Goal: Task Accomplishment & Management: Use online tool/utility

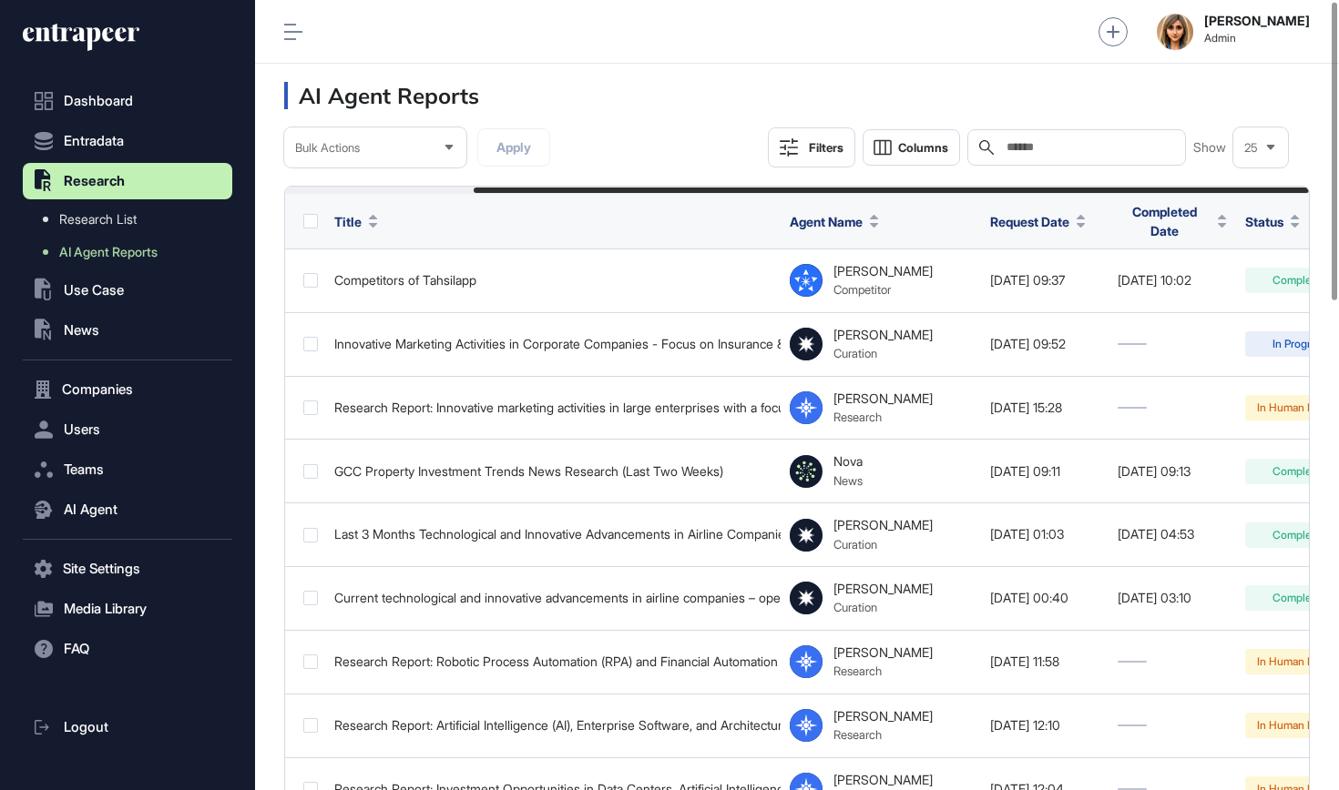
click at [100, 434] on span "Users" at bounding box center [82, 430] width 36 height 15
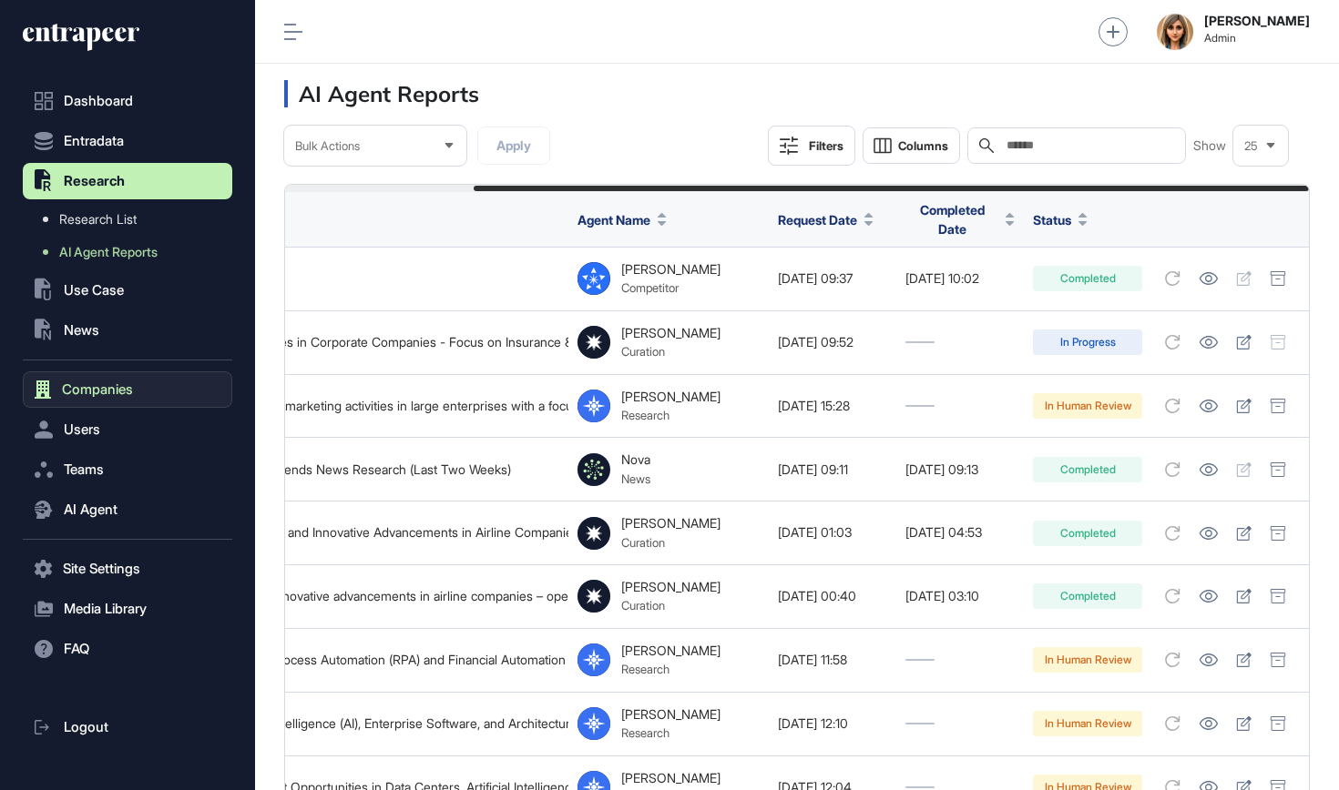
click at [118, 379] on button "Companies" at bounding box center [127, 390] width 209 height 36
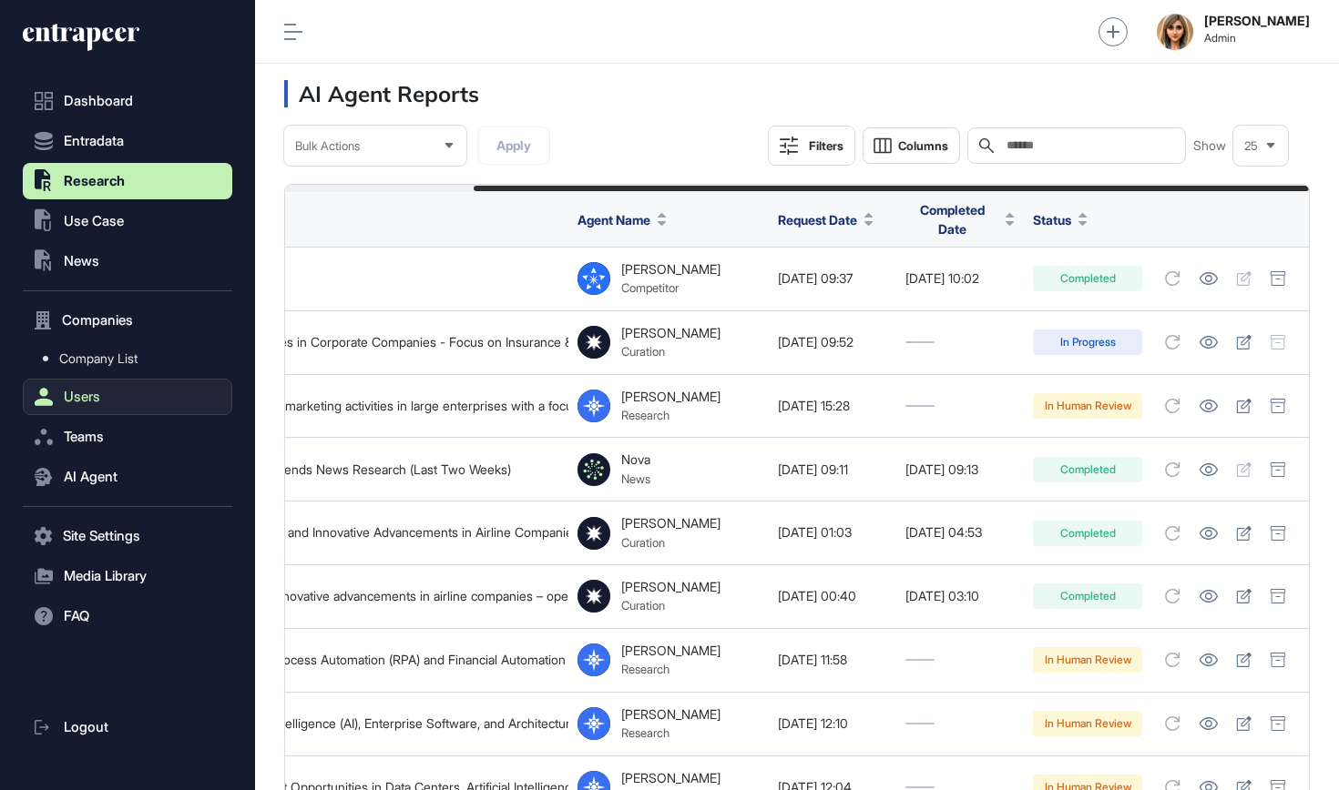
click at [122, 380] on button "Users" at bounding box center [127, 397] width 209 height 36
click at [128, 366] on button "Users" at bounding box center [127, 360] width 209 height 36
click at [131, 331] on button "Companies" at bounding box center [127, 320] width 209 height 36
click at [139, 233] on button ".st0{fill:currentColor} Use Case" at bounding box center [127, 221] width 209 height 36
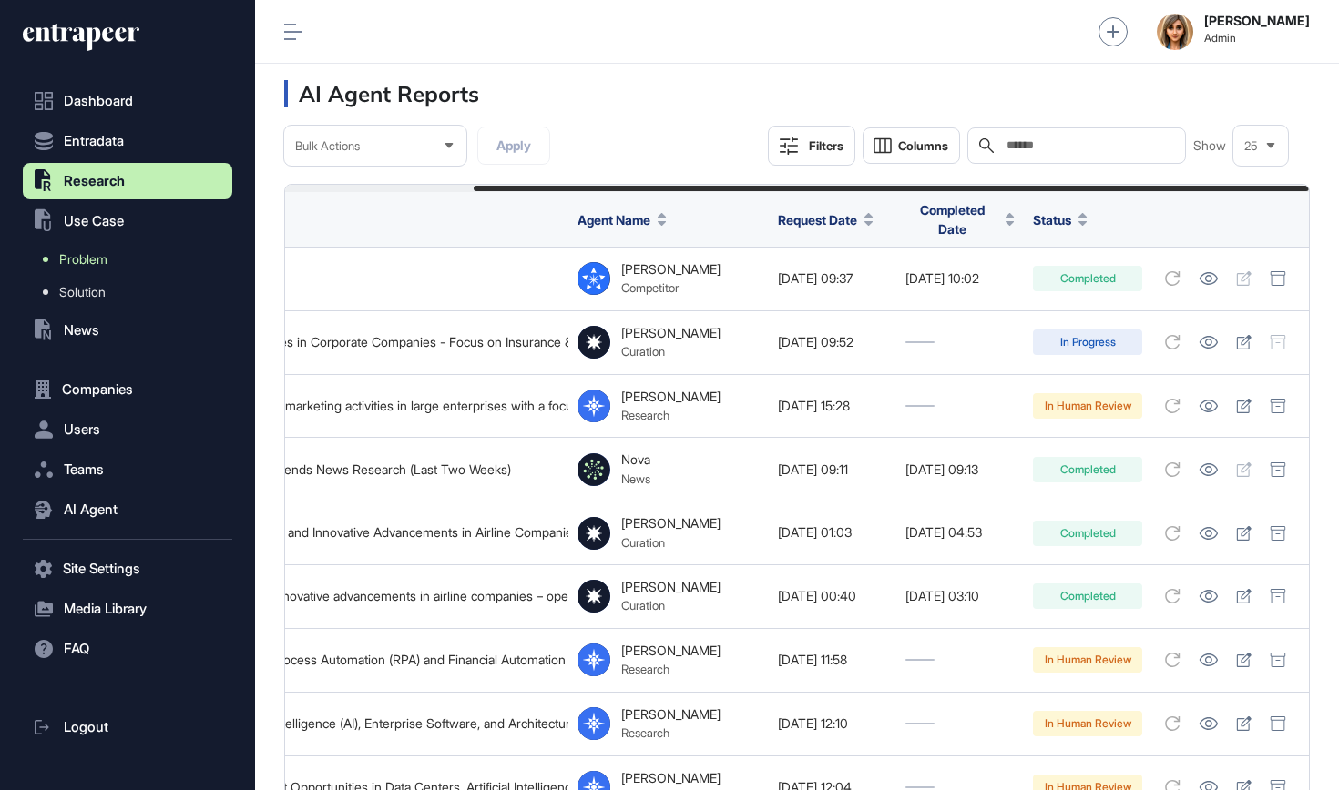
click at [129, 267] on link "Problem" at bounding box center [132, 259] width 200 height 33
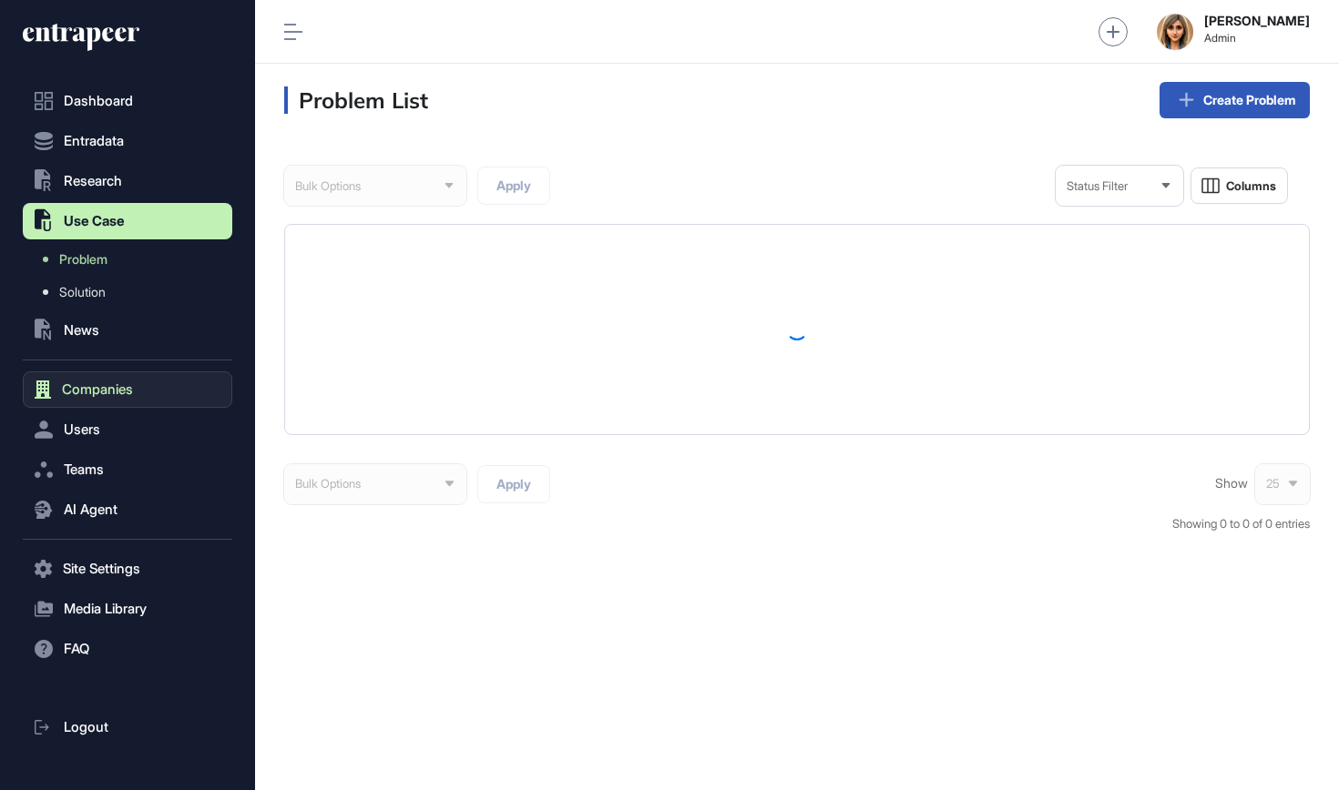
click at [106, 393] on span "Companies" at bounding box center [97, 389] width 71 height 15
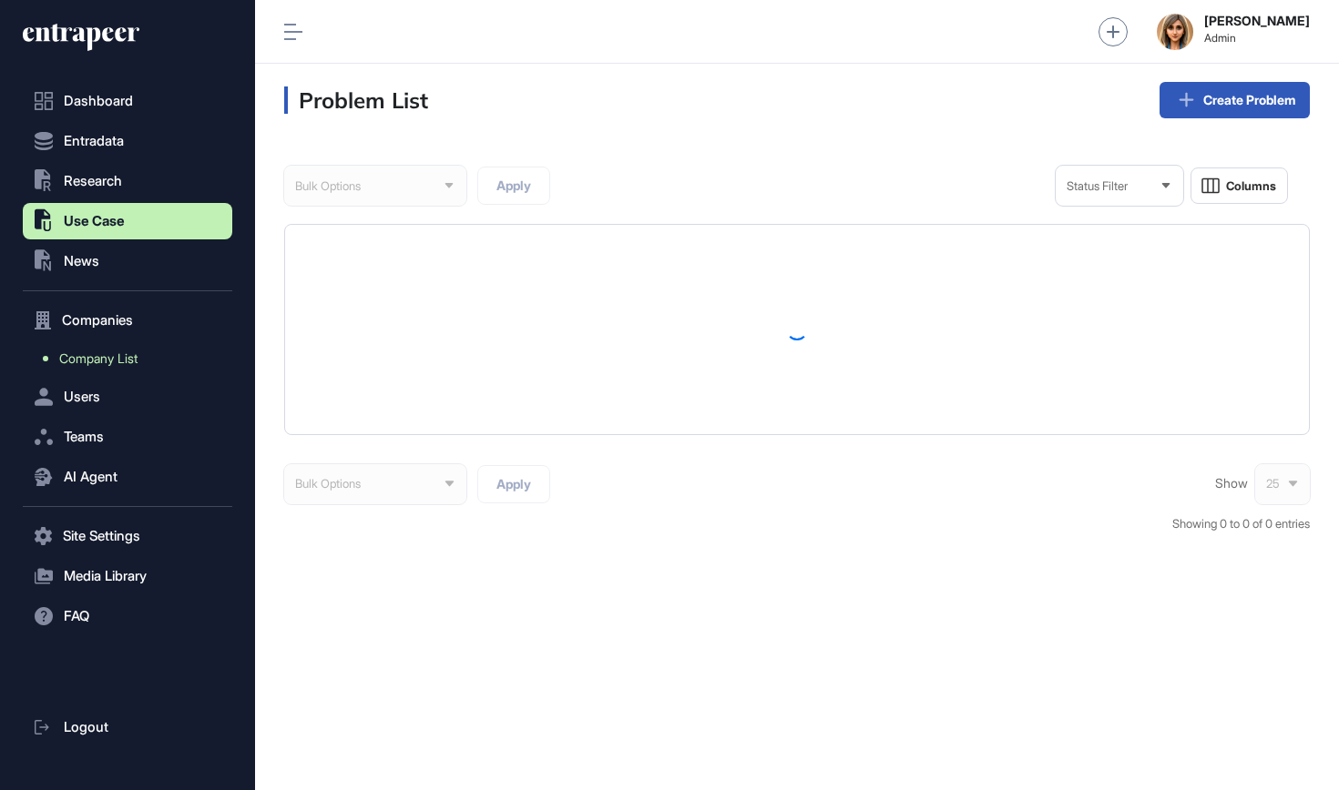
click at [109, 363] on span "Company List" at bounding box center [98, 358] width 78 height 15
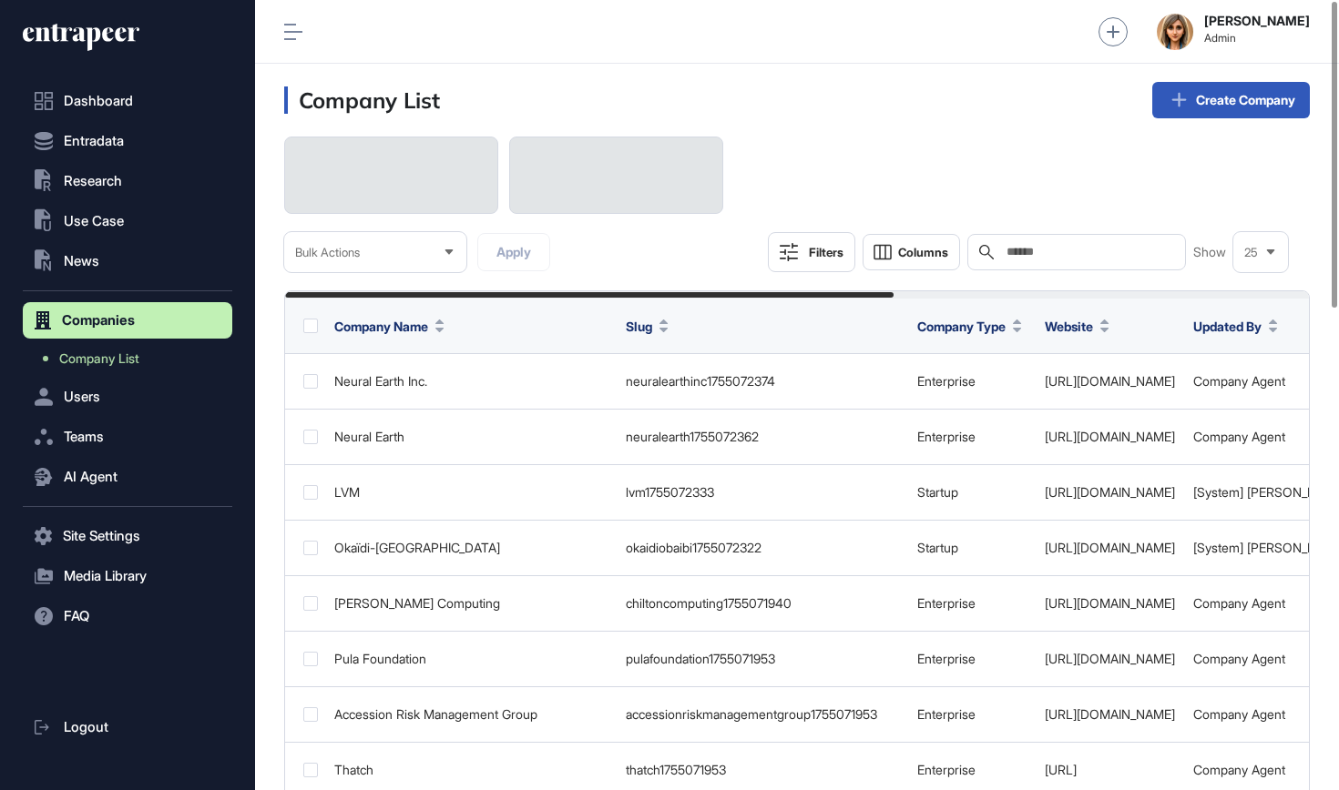
click at [1059, 257] on input "text" at bounding box center [1088, 252] width 169 height 15
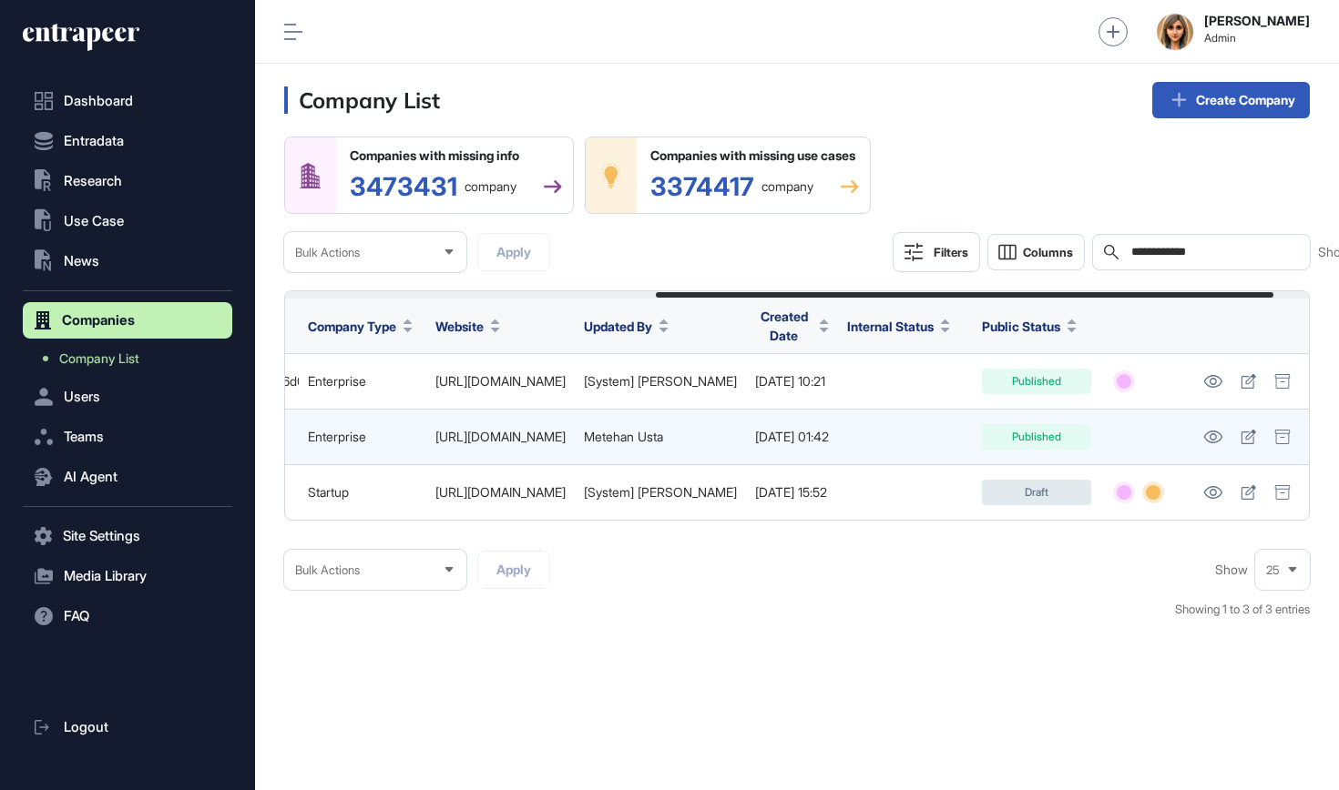
scroll to position [0, 616]
type input "**********"
click at [1221, 443] on icon at bounding box center [1212, 437] width 18 height 13
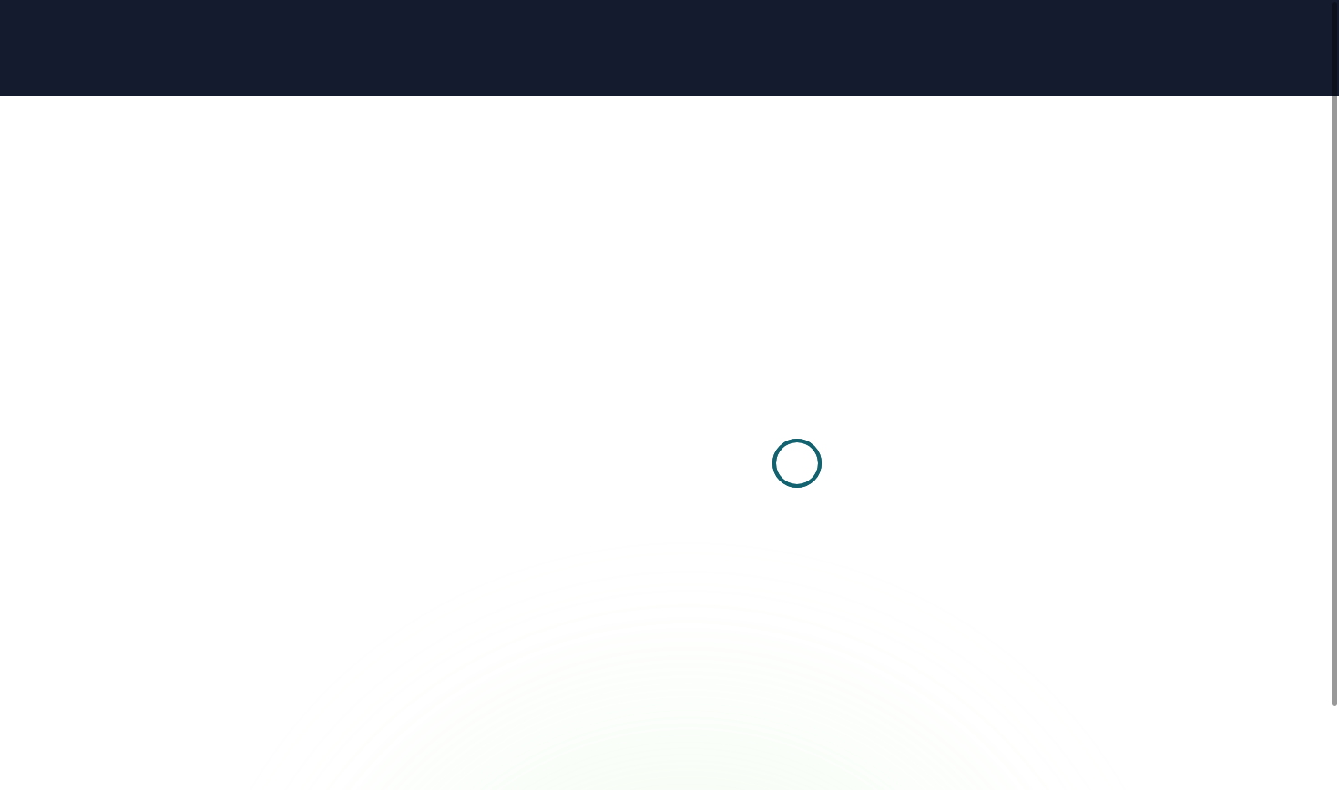
scroll to position [1, 1]
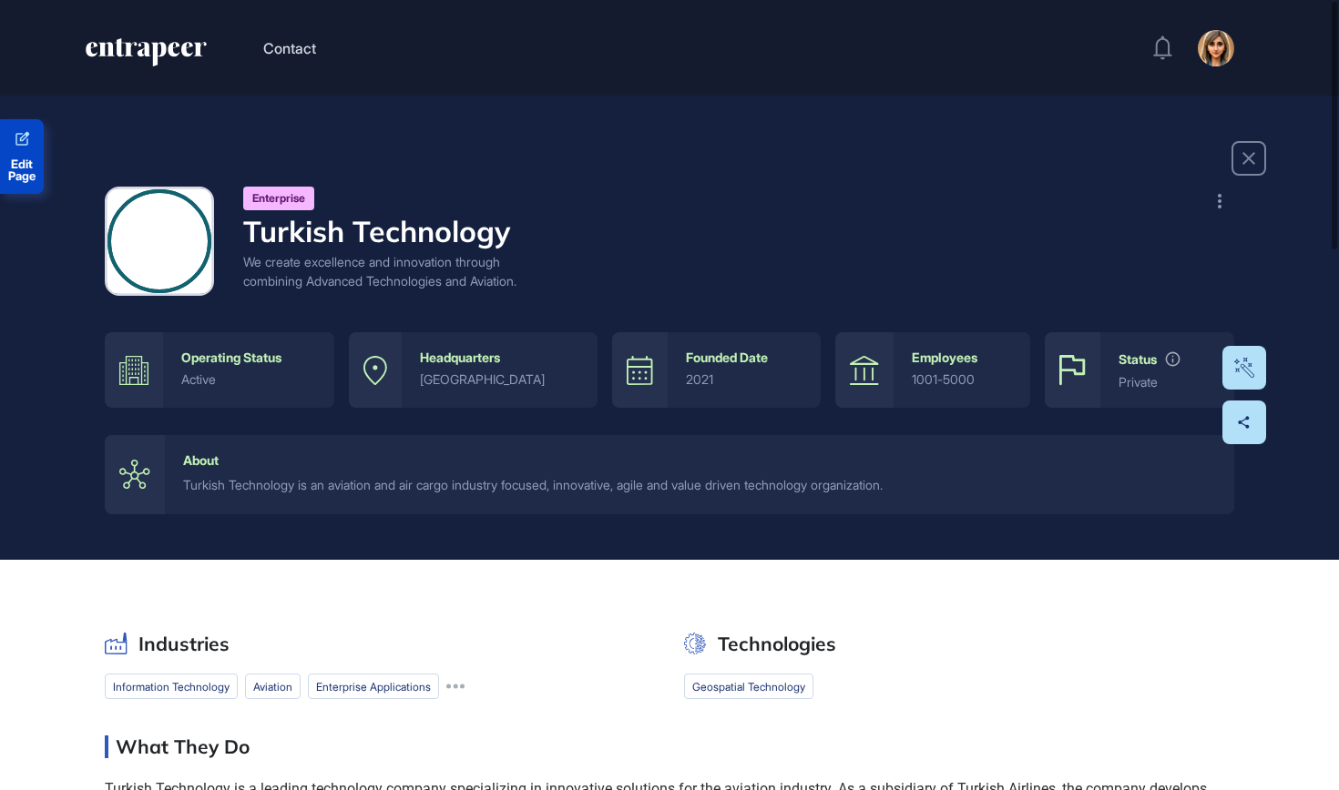
click at [24, 158] on span "Edit Page" at bounding box center [22, 170] width 44 height 24
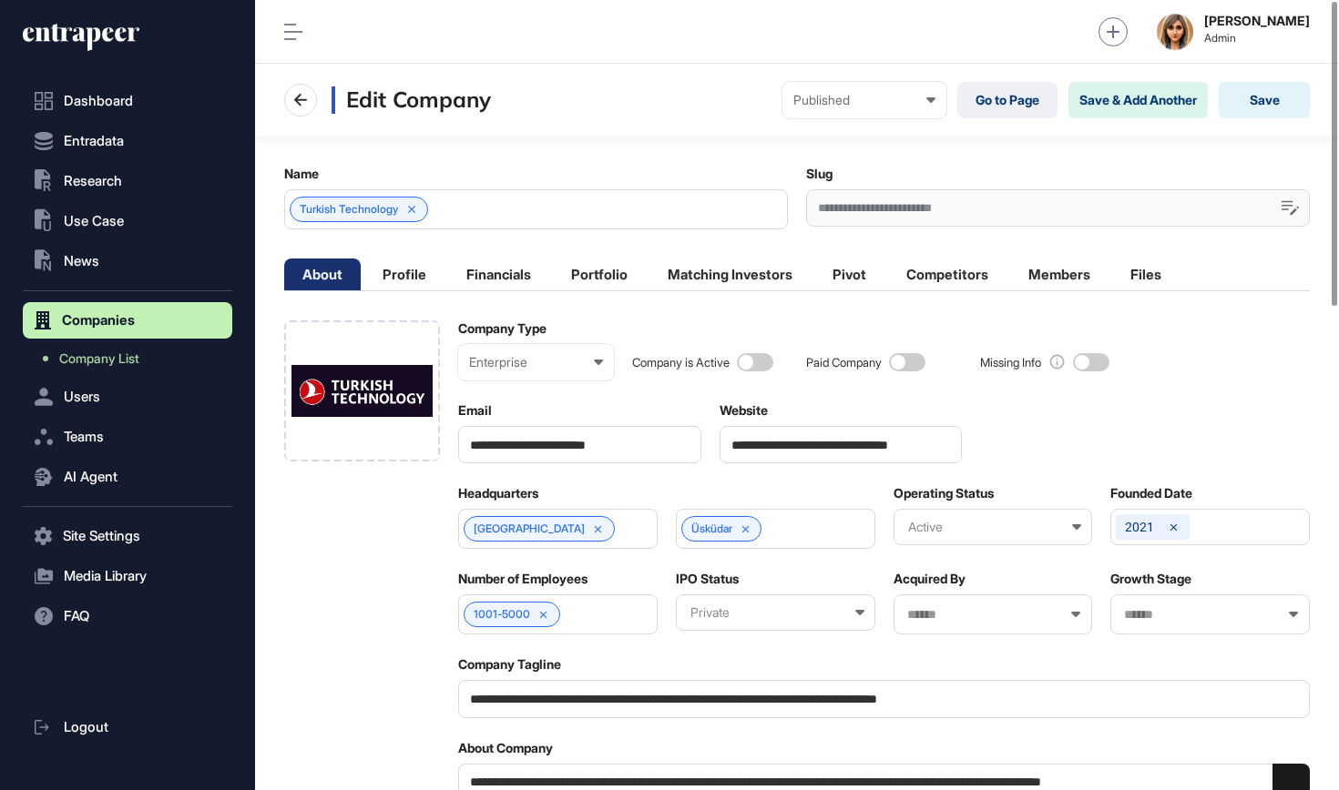
drag, startPoint x: 1058, startPoint y: 203, endPoint x: 815, endPoint y: 209, distance: 243.2
click at [815, 209] on div "**********" at bounding box center [1058, 207] width 504 height 37
click at [1011, 107] on link "Go to Page" at bounding box center [1007, 100] width 100 height 36
click at [119, 363] on span "Company List" at bounding box center [99, 358] width 80 height 15
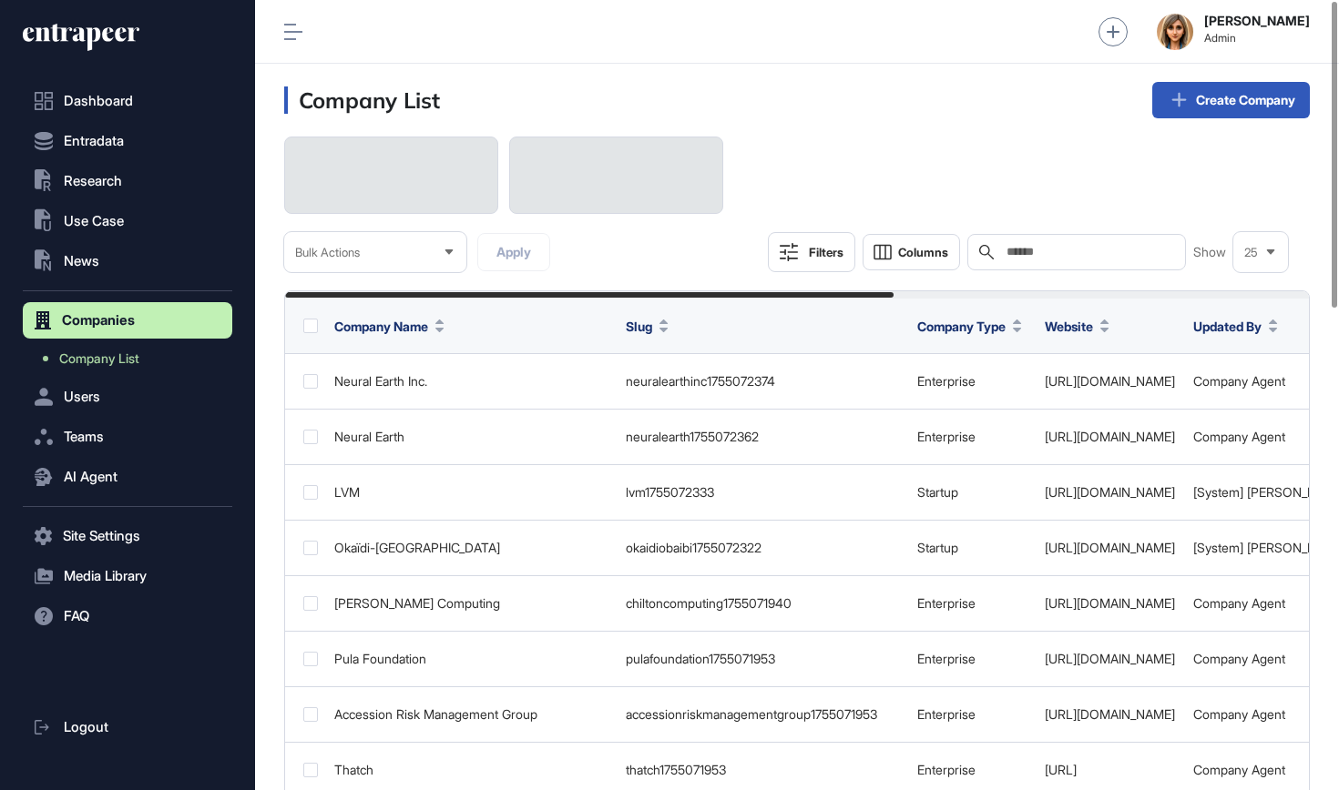
click at [1073, 260] on div "Search" at bounding box center [1076, 252] width 219 height 36
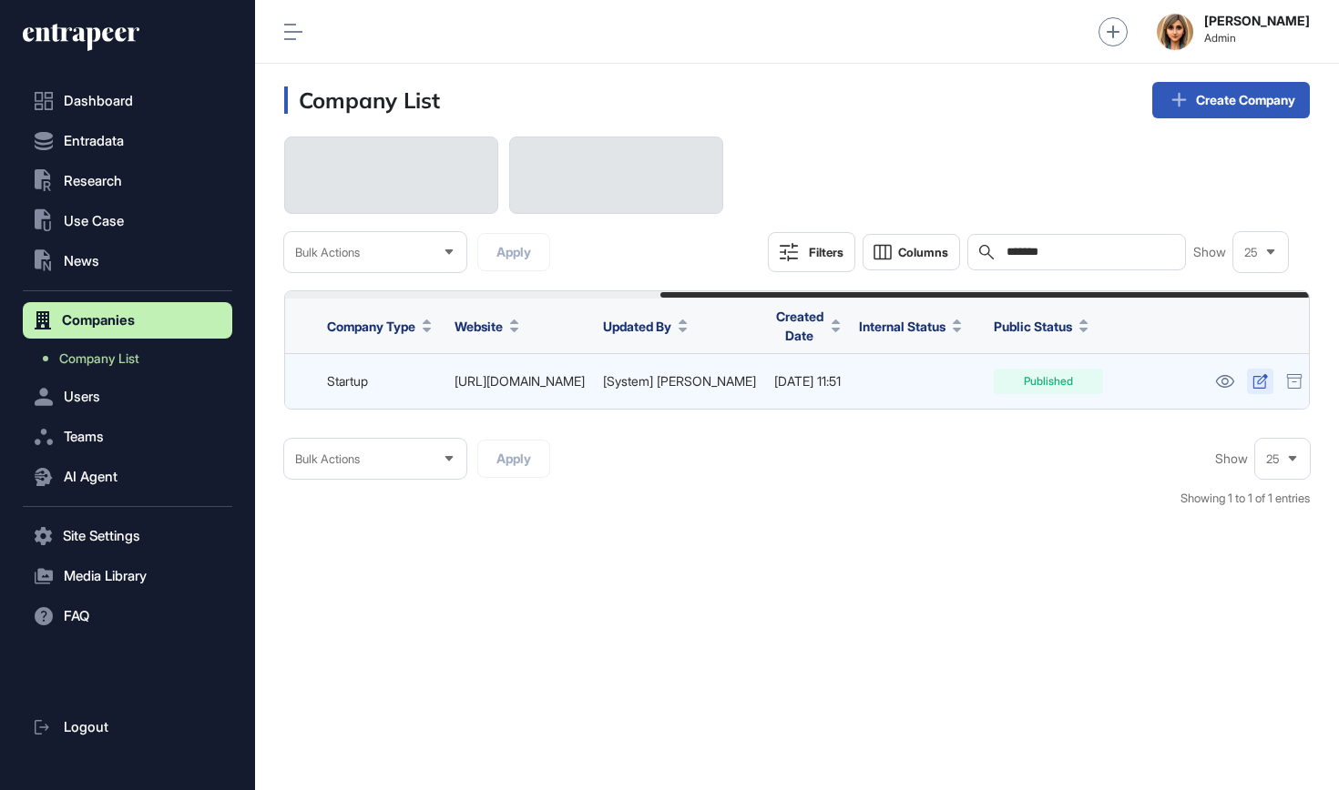
scroll to position [0, 589]
type input "*******"
click at [1216, 382] on icon at bounding box center [1225, 381] width 19 height 13
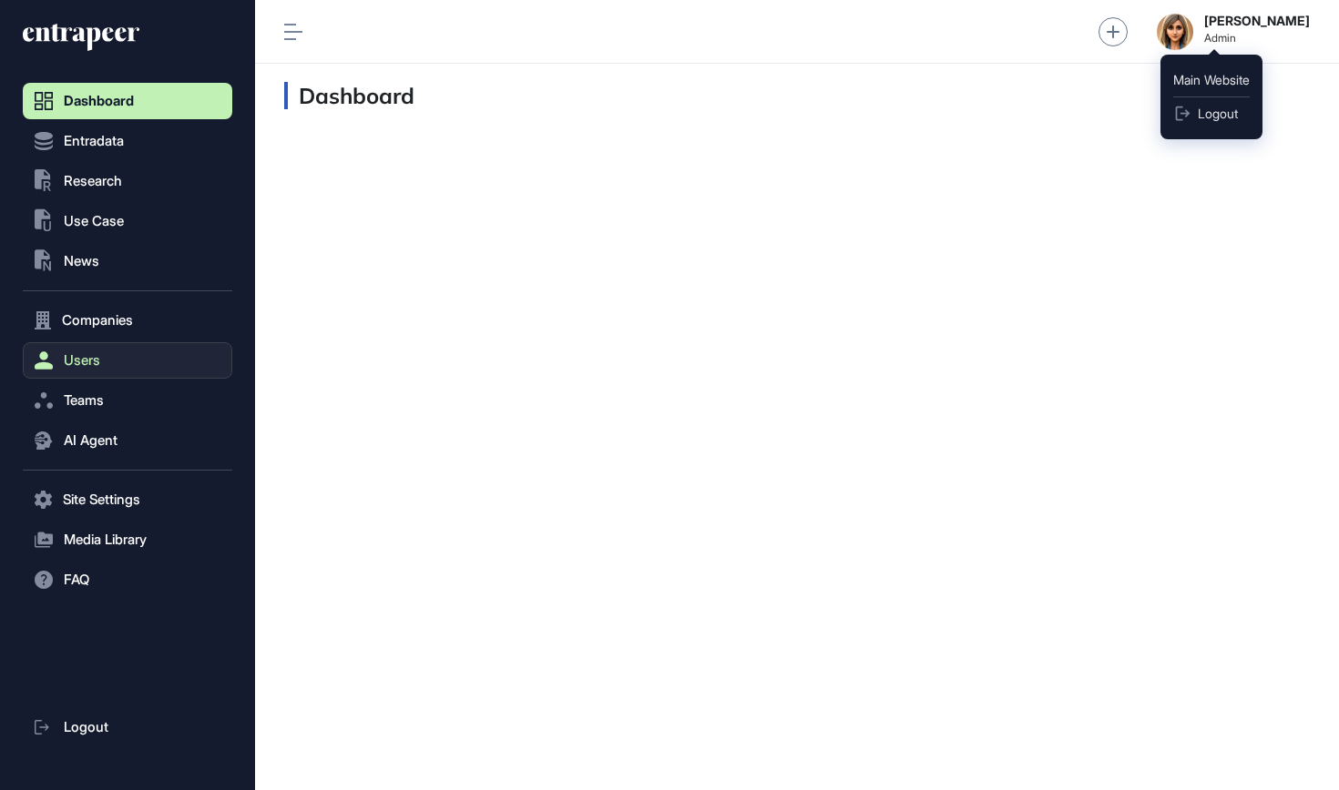
click at [78, 366] on span "Users" at bounding box center [82, 360] width 36 height 15
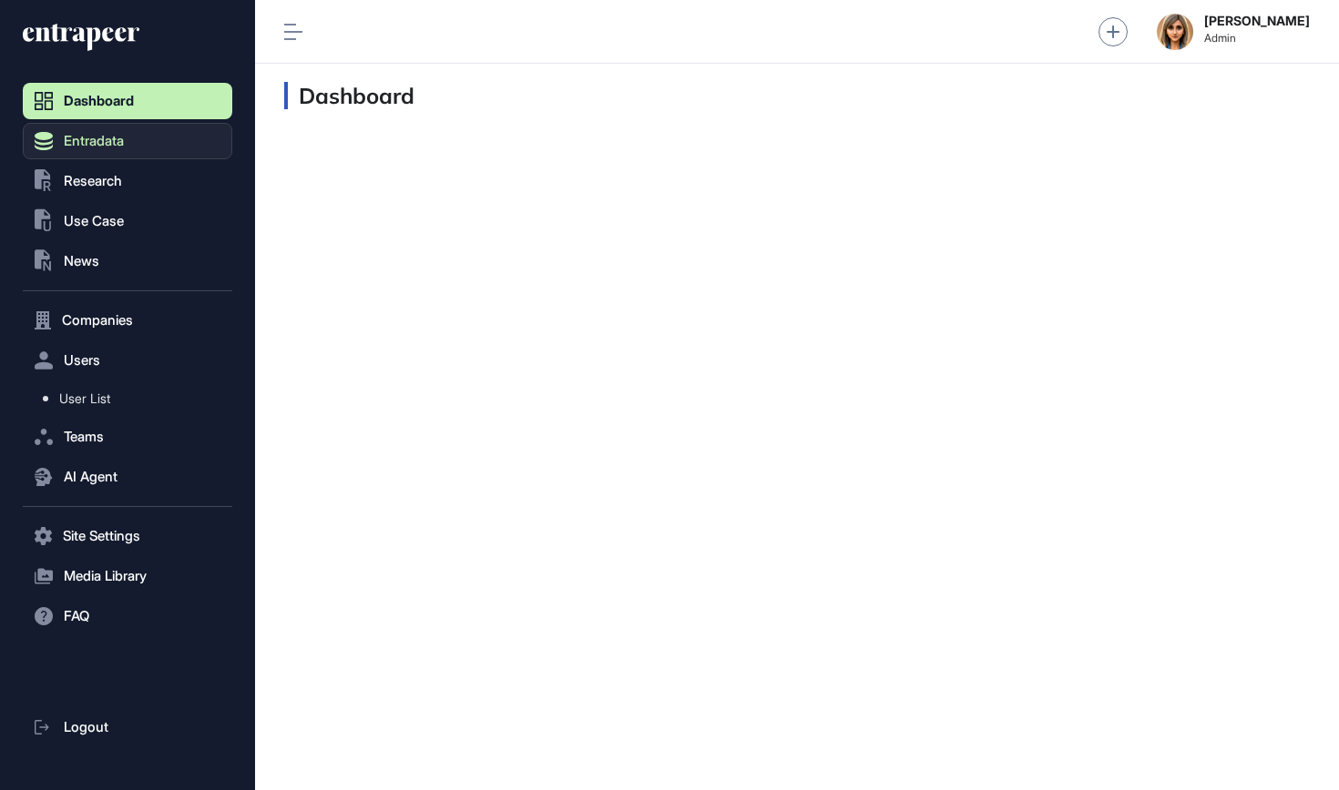
click at [121, 137] on span "Entradata" at bounding box center [94, 141] width 60 height 15
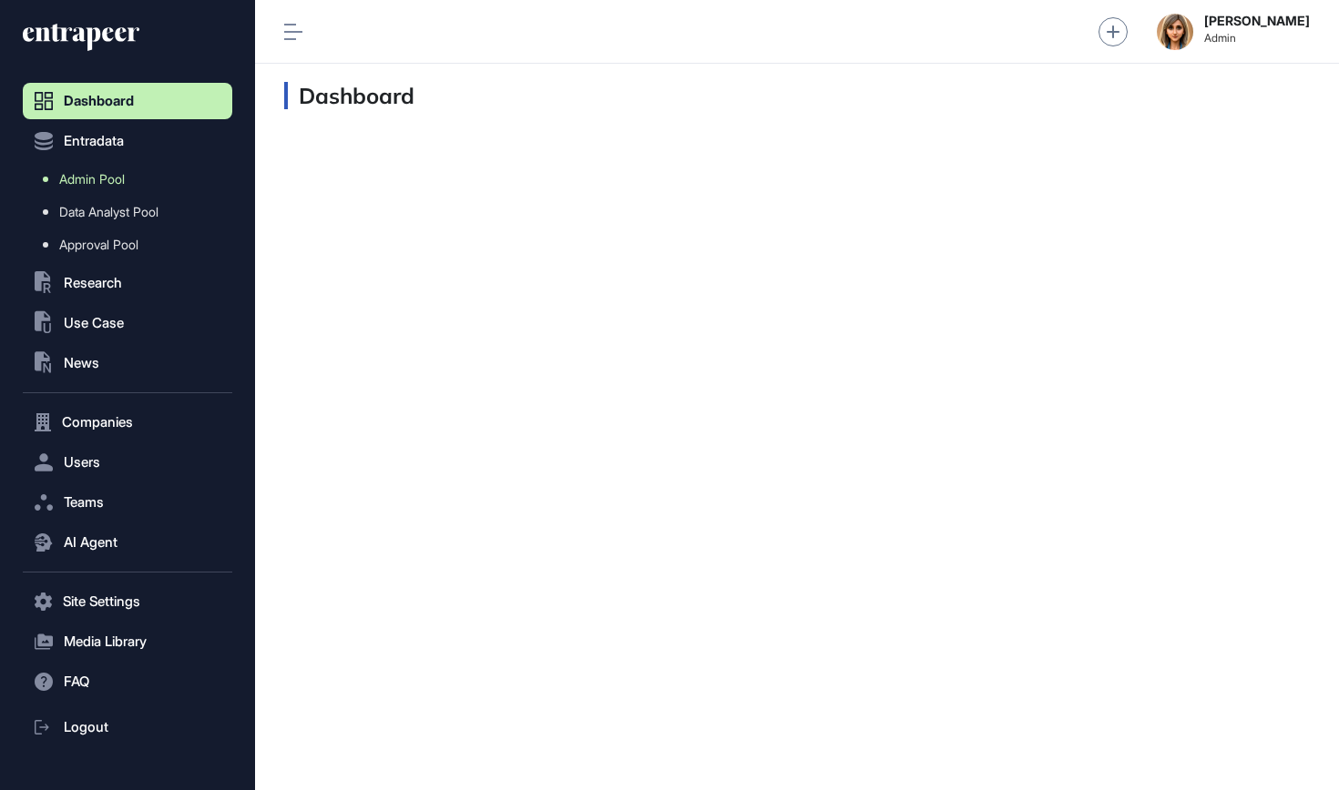
click at [113, 178] on span "Admin Pool" at bounding box center [92, 179] width 66 height 15
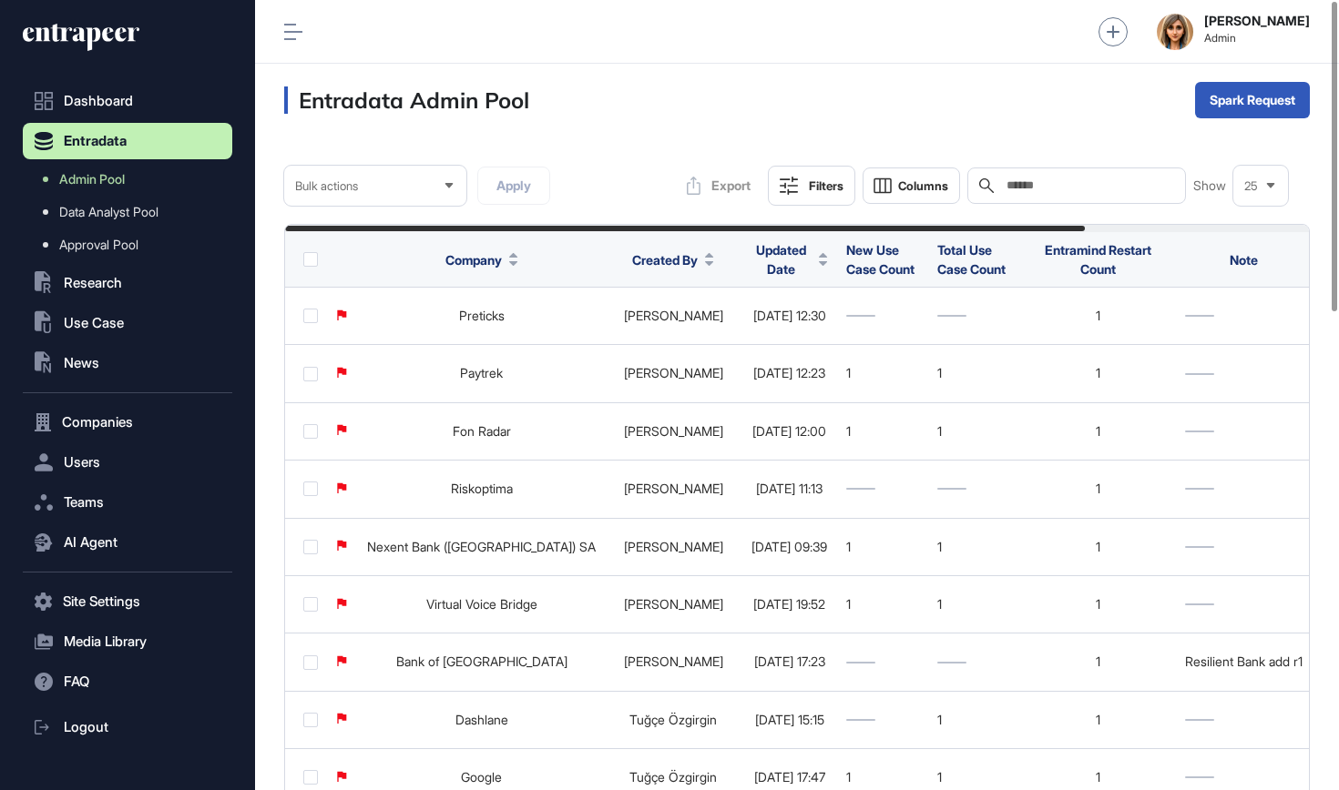
click at [828, 263] on button "Updated Date" at bounding box center [788, 259] width 77 height 38
click at [855, 336] on span "Sort Descending" at bounding box center [825, 336] width 73 height 15
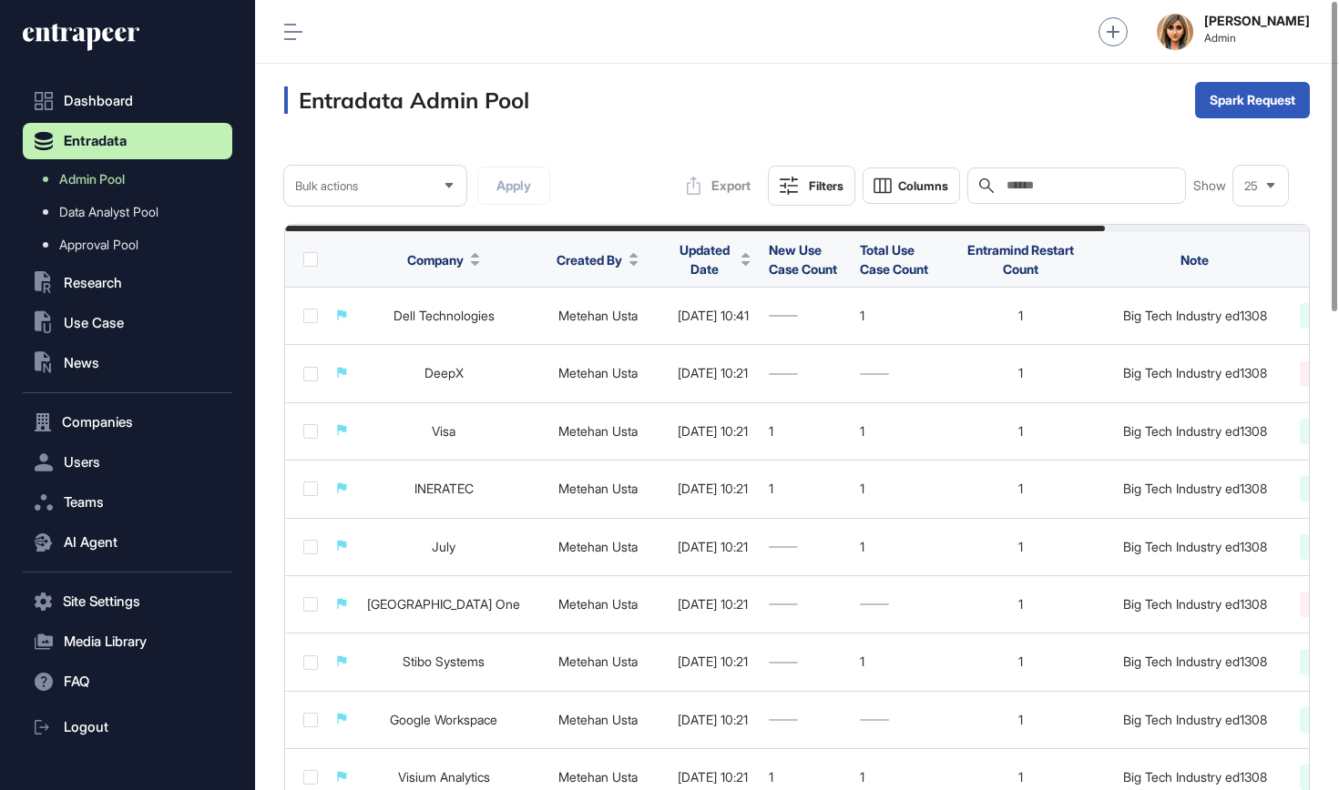
click at [813, 181] on div "Filters" at bounding box center [826, 185] width 35 height 15
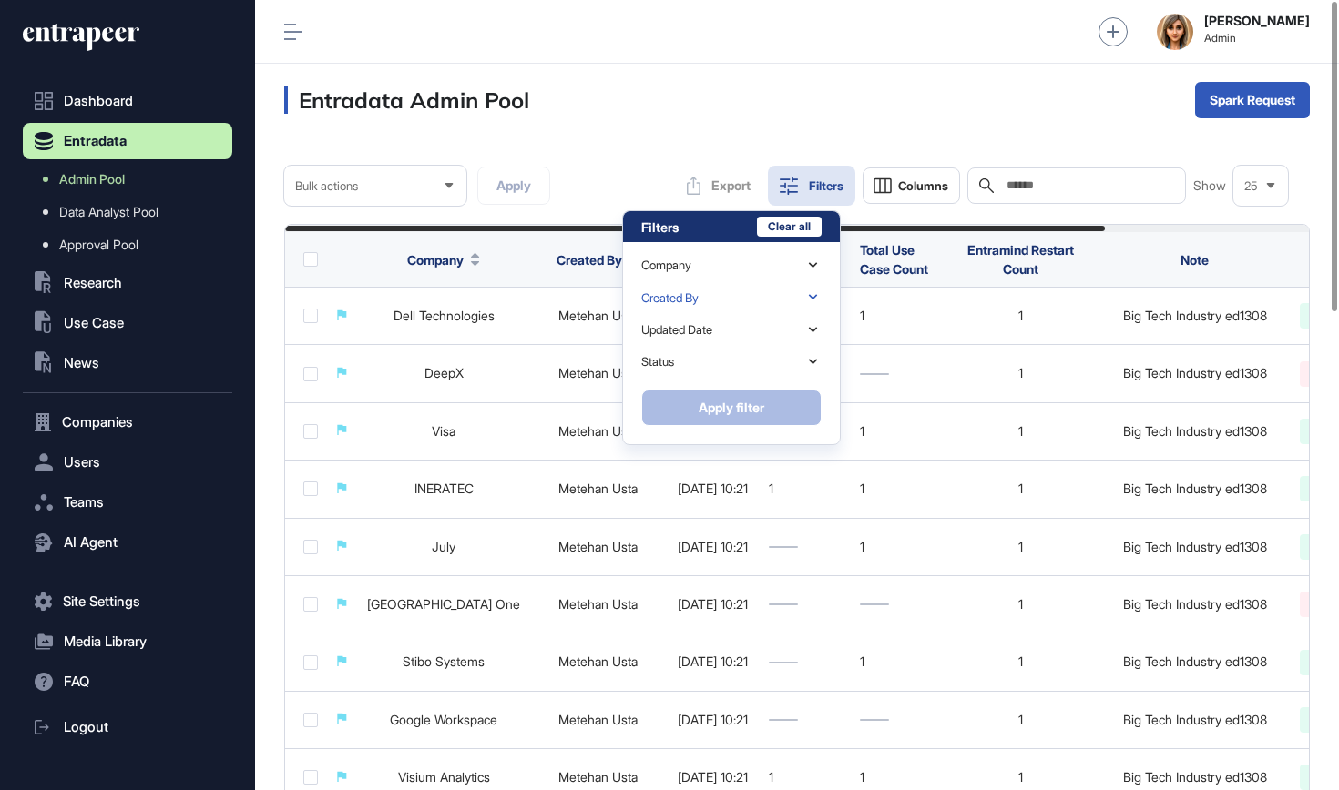
click at [746, 305] on div "Created By" at bounding box center [731, 297] width 180 height 32
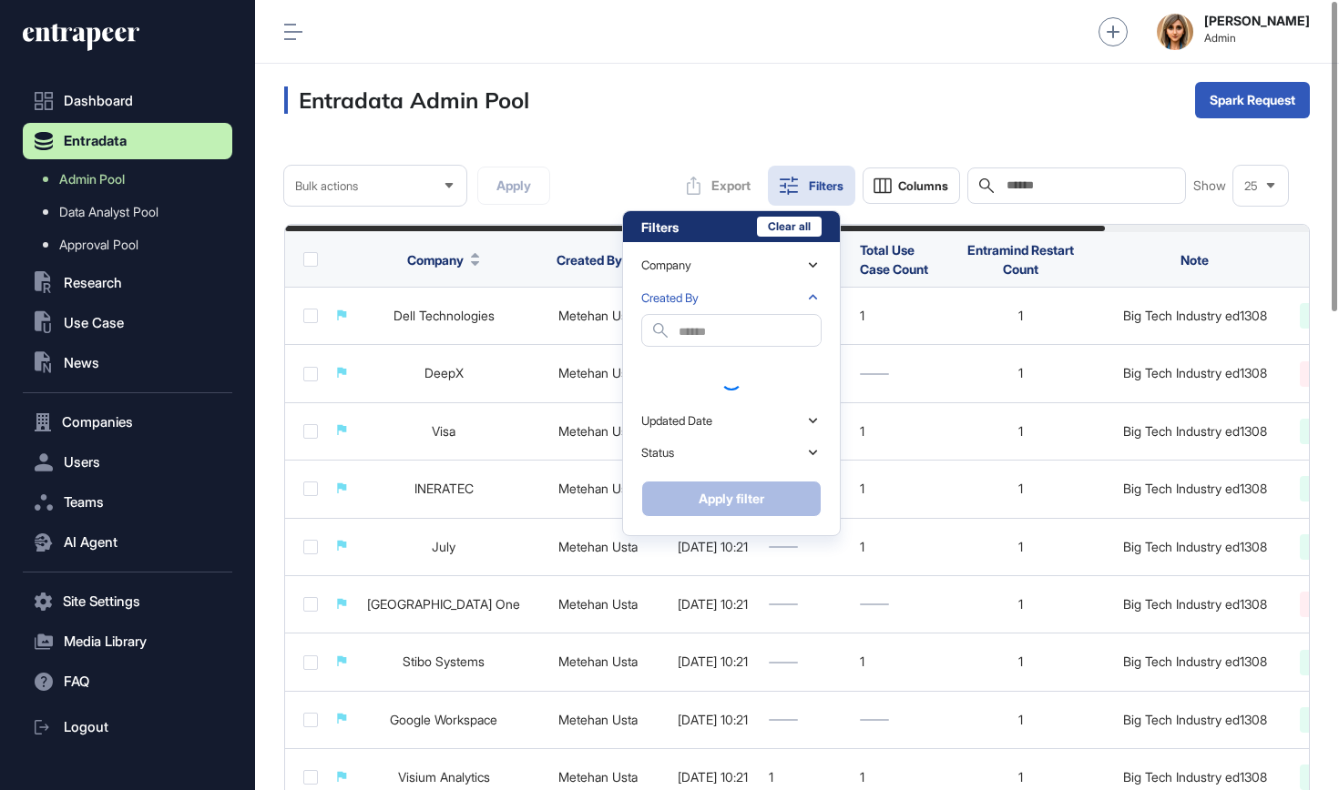
click at [732, 337] on input "text" at bounding box center [749, 332] width 142 height 25
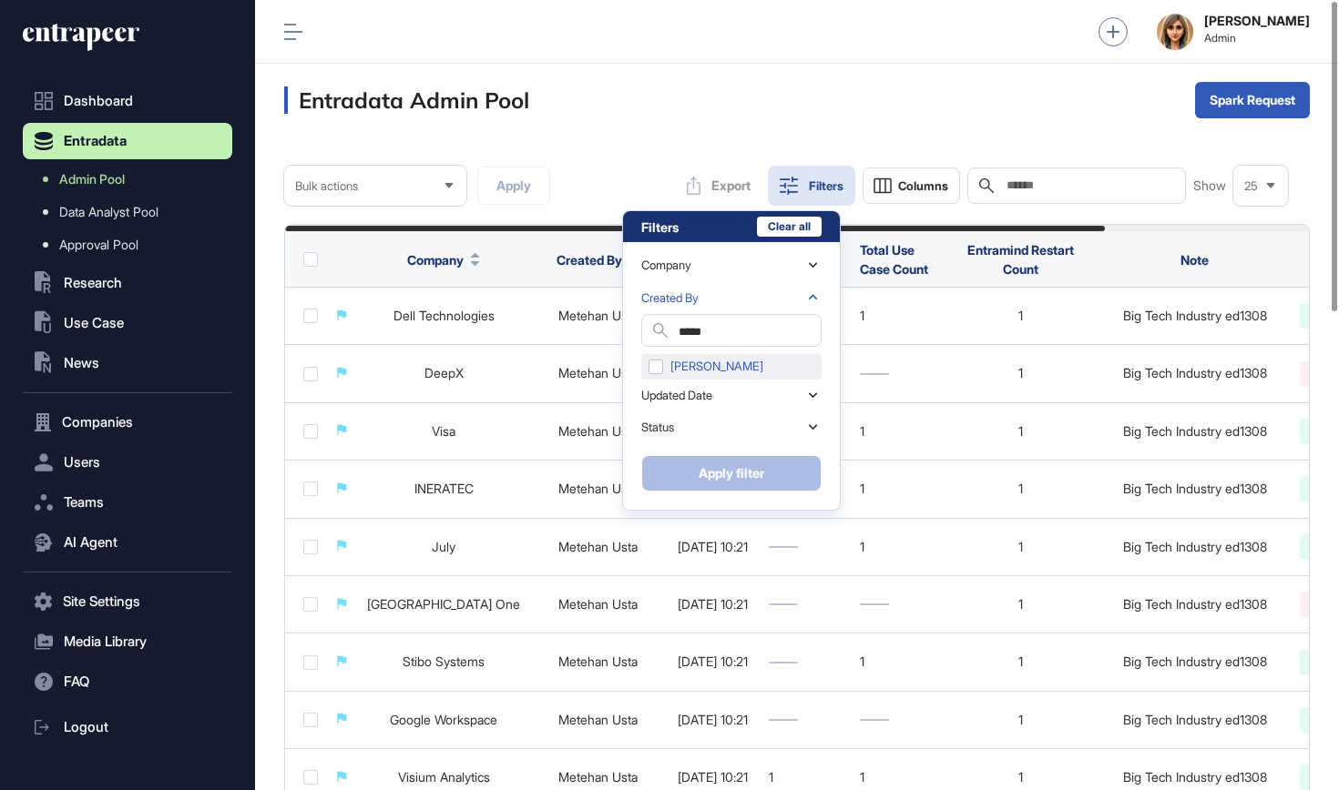
type input "****"
click at [660, 372] on div "[PERSON_NAME]" at bounding box center [731, 366] width 180 height 25
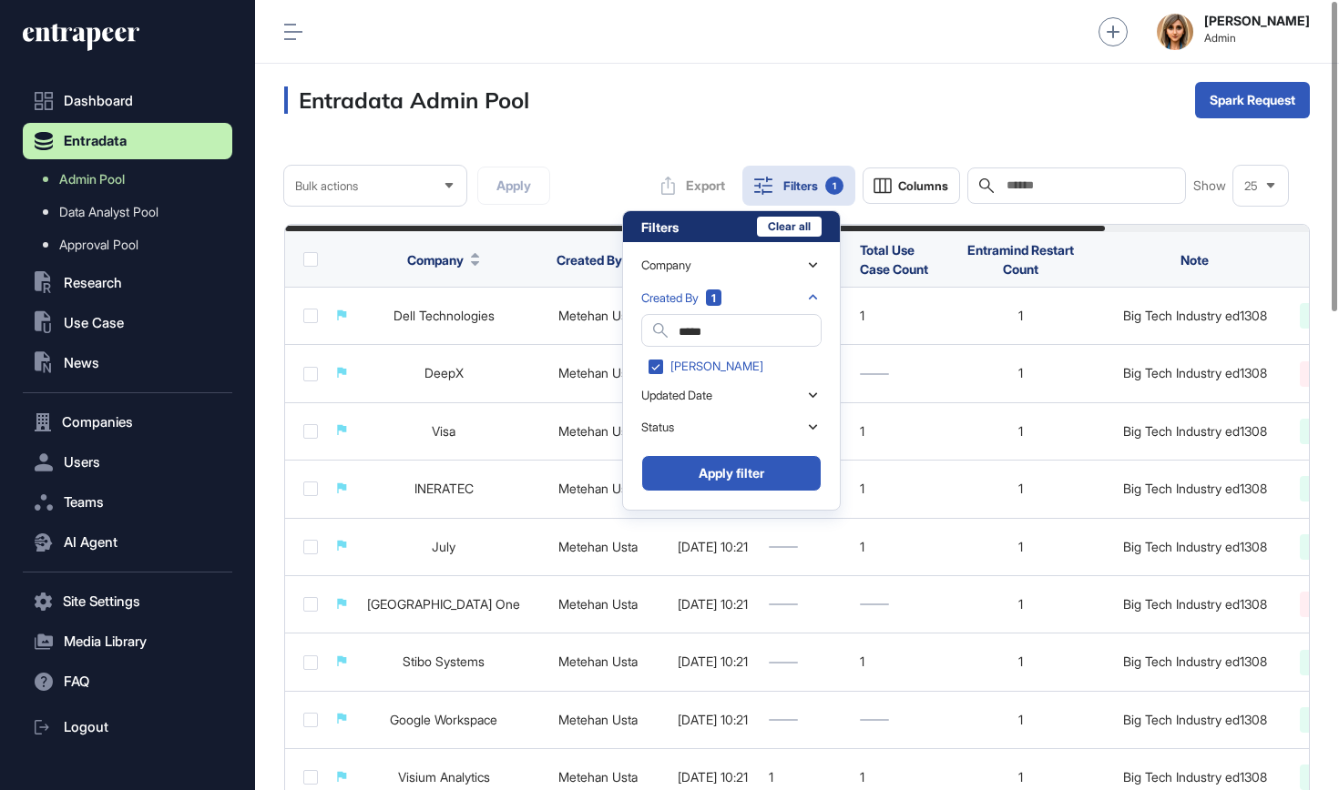
click at [715, 488] on button "Apply filter" at bounding box center [731, 473] width 180 height 36
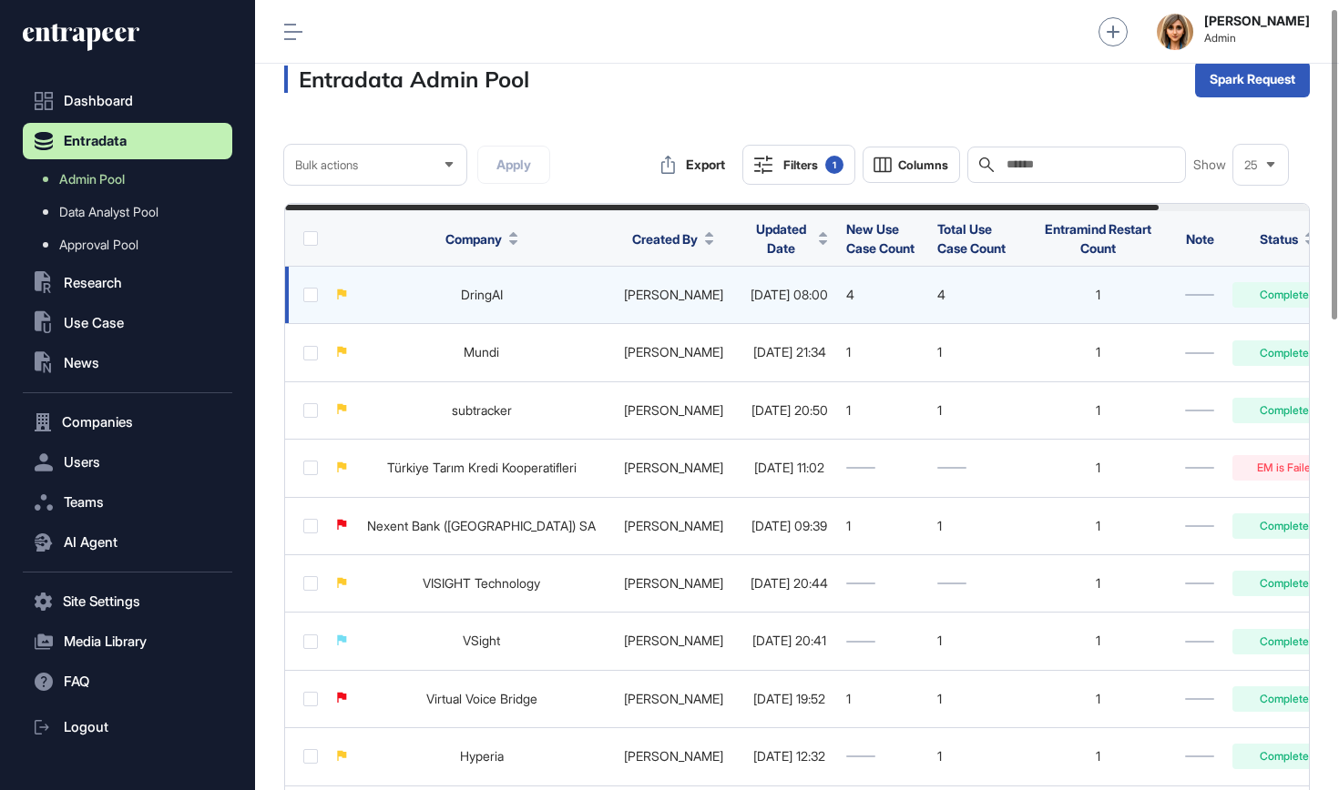
click at [473, 294] on link "DringAI" at bounding box center [482, 294] width 42 height 15
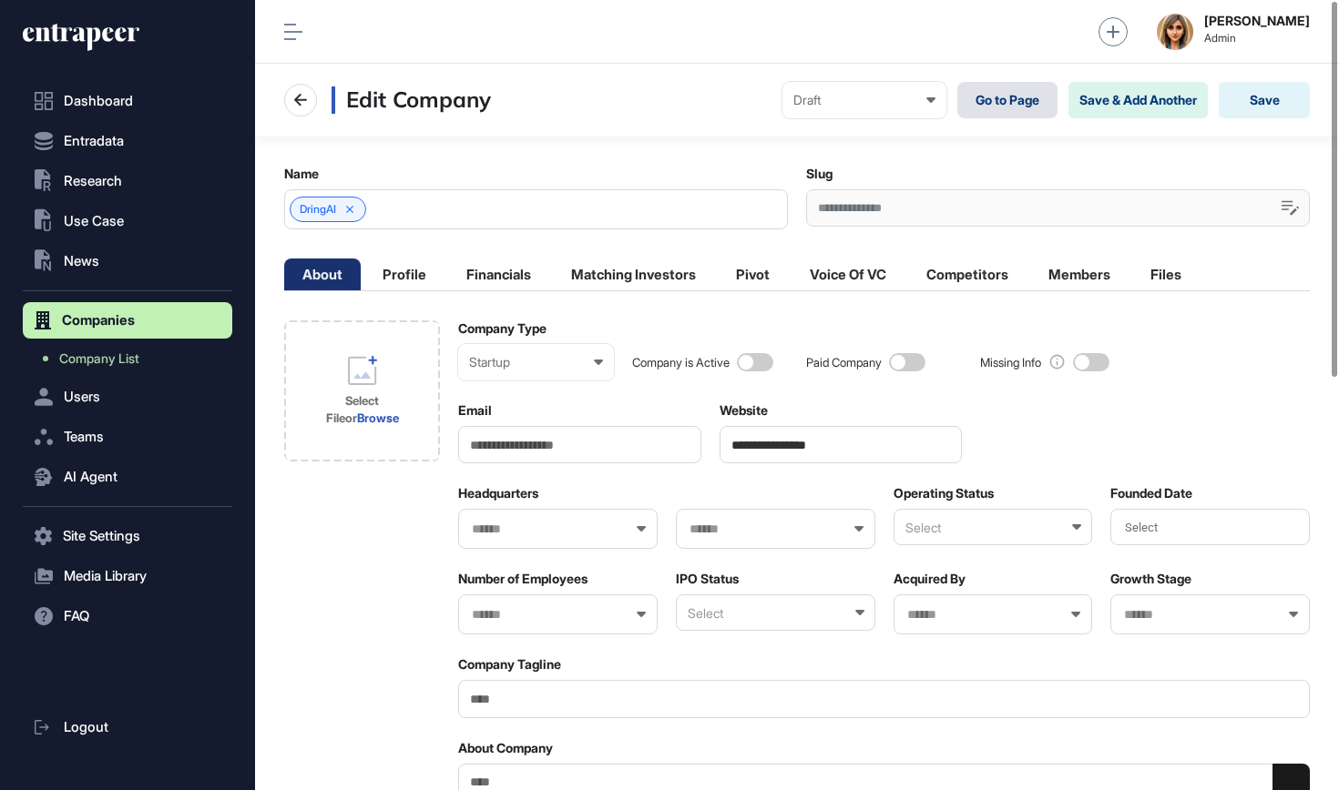
click at [1010, 107] on link "Go to Page" at bounding box center [1007, 100] width 100 height 36
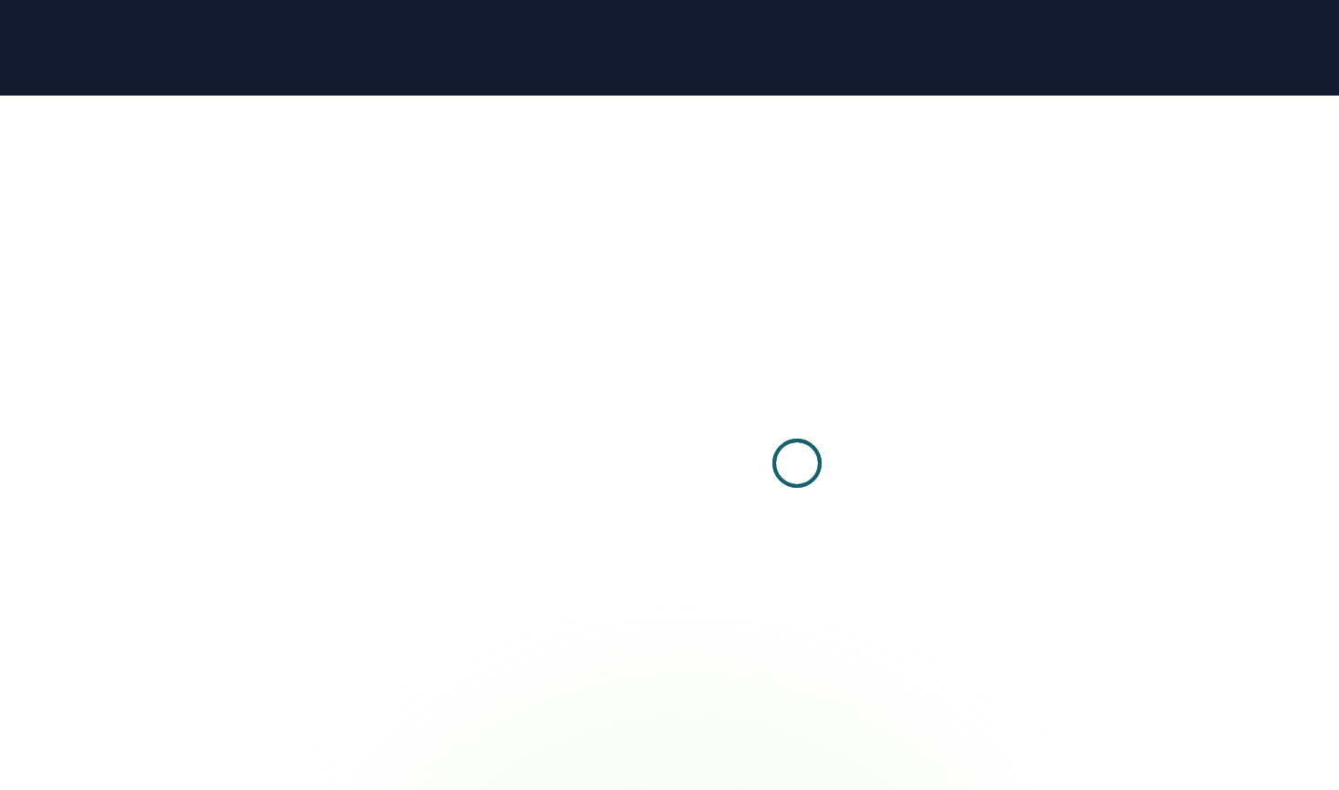
scroll to position [1, 1]
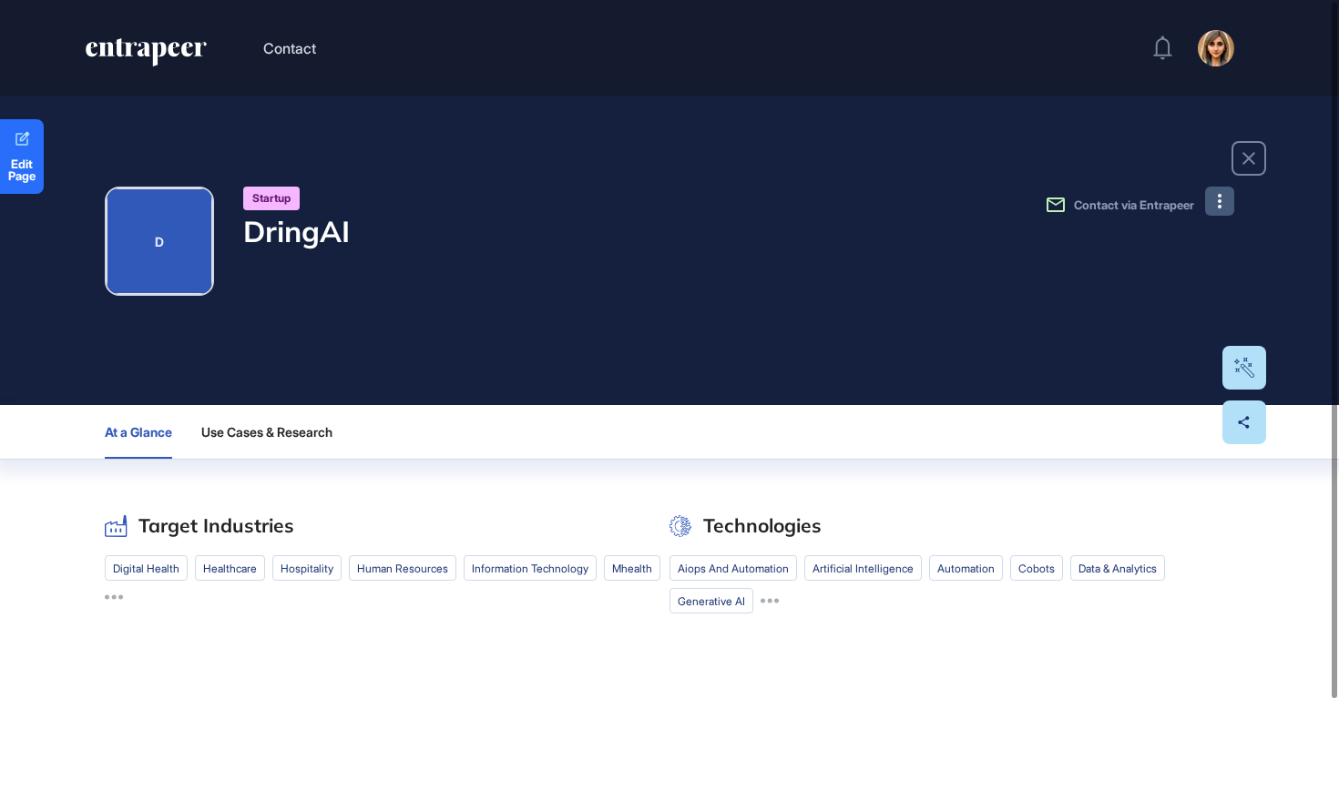
click at [1219, 205] on icon at bounding box center [1219, 201] width 4 height 15
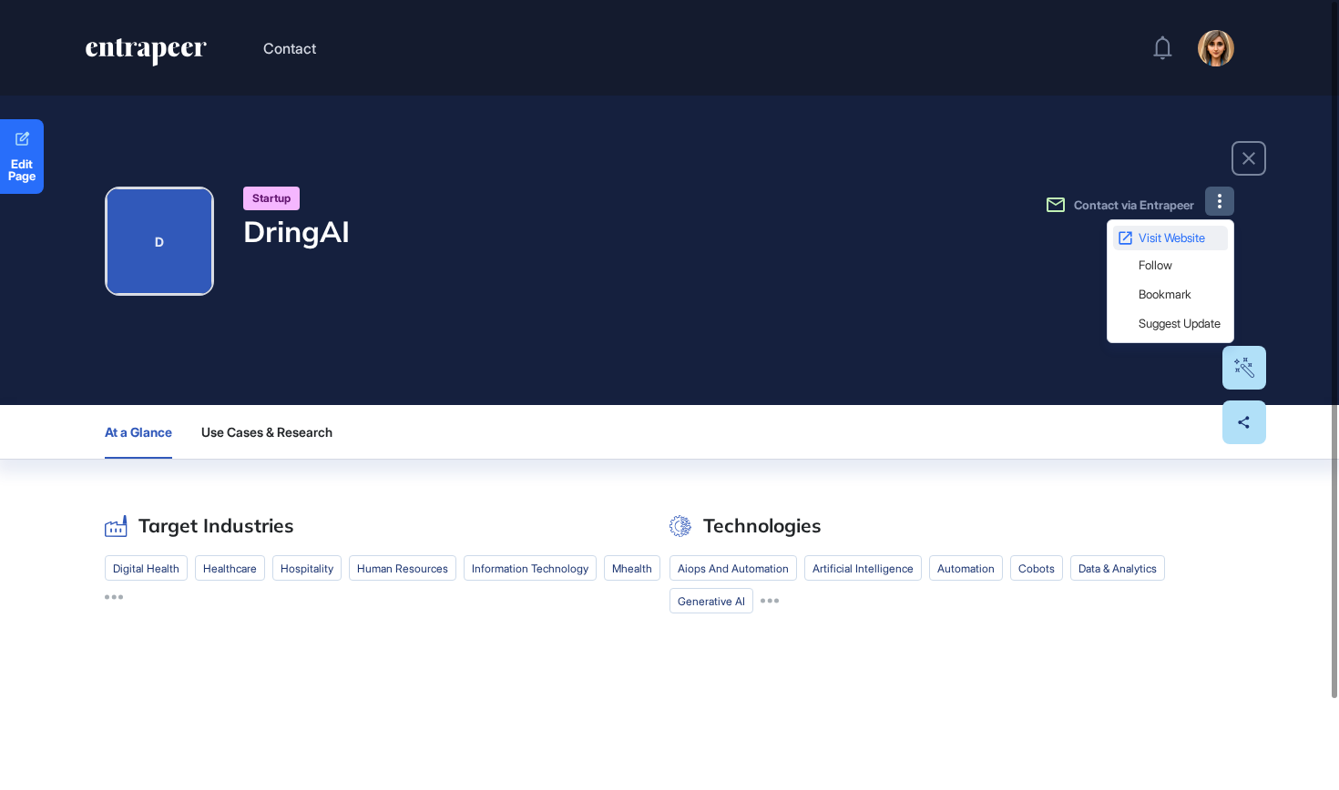
click at [1194, 237] on span "Visit Website" at bounding box center [1181, 238] width 86 height 12
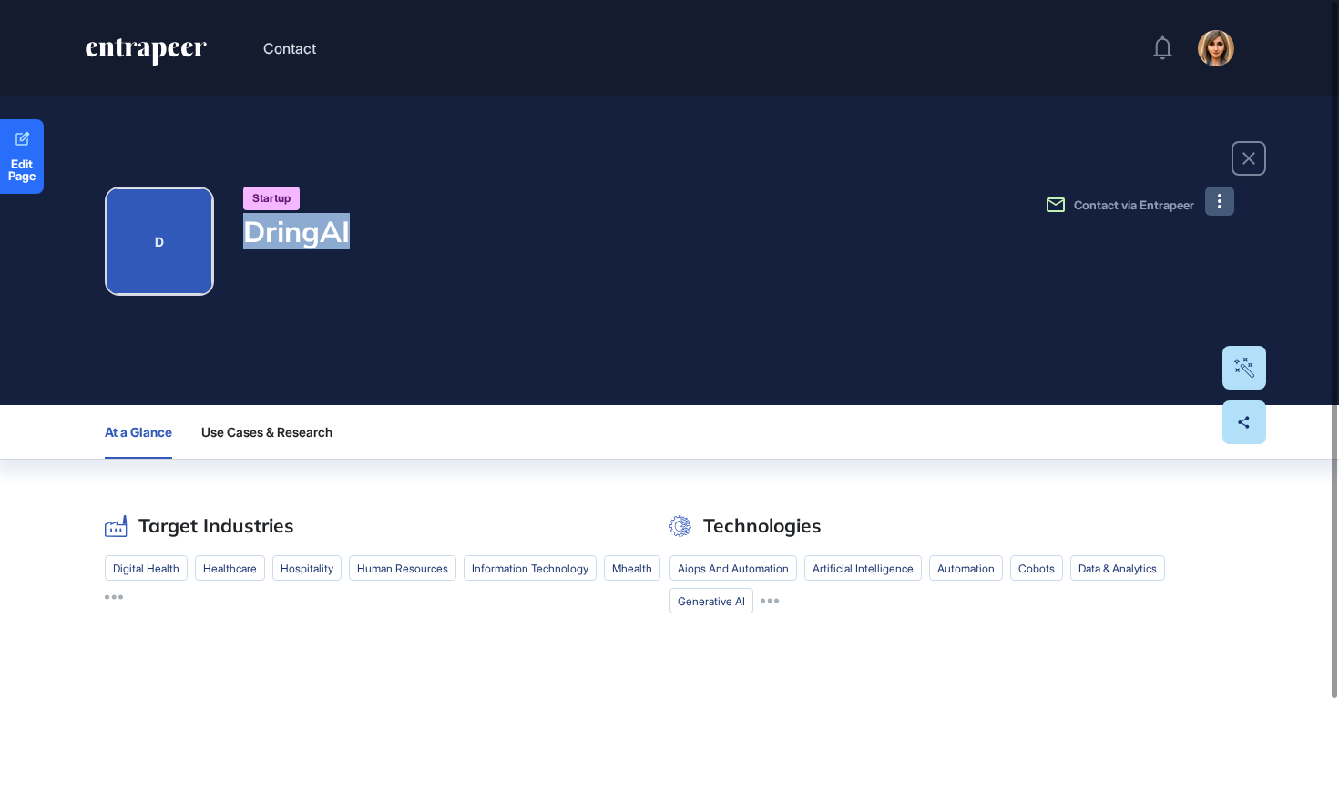
drag, startPoint x: 385, startPoint y: 237, endPoint x: 187, endPoint y: 238, distance: 198.5
click at [187, 238] on div "D startup DringAI Contact via Entrapeer" at bounding box center [669, 241] width 1129 height 109
copy h4 "DringAI"
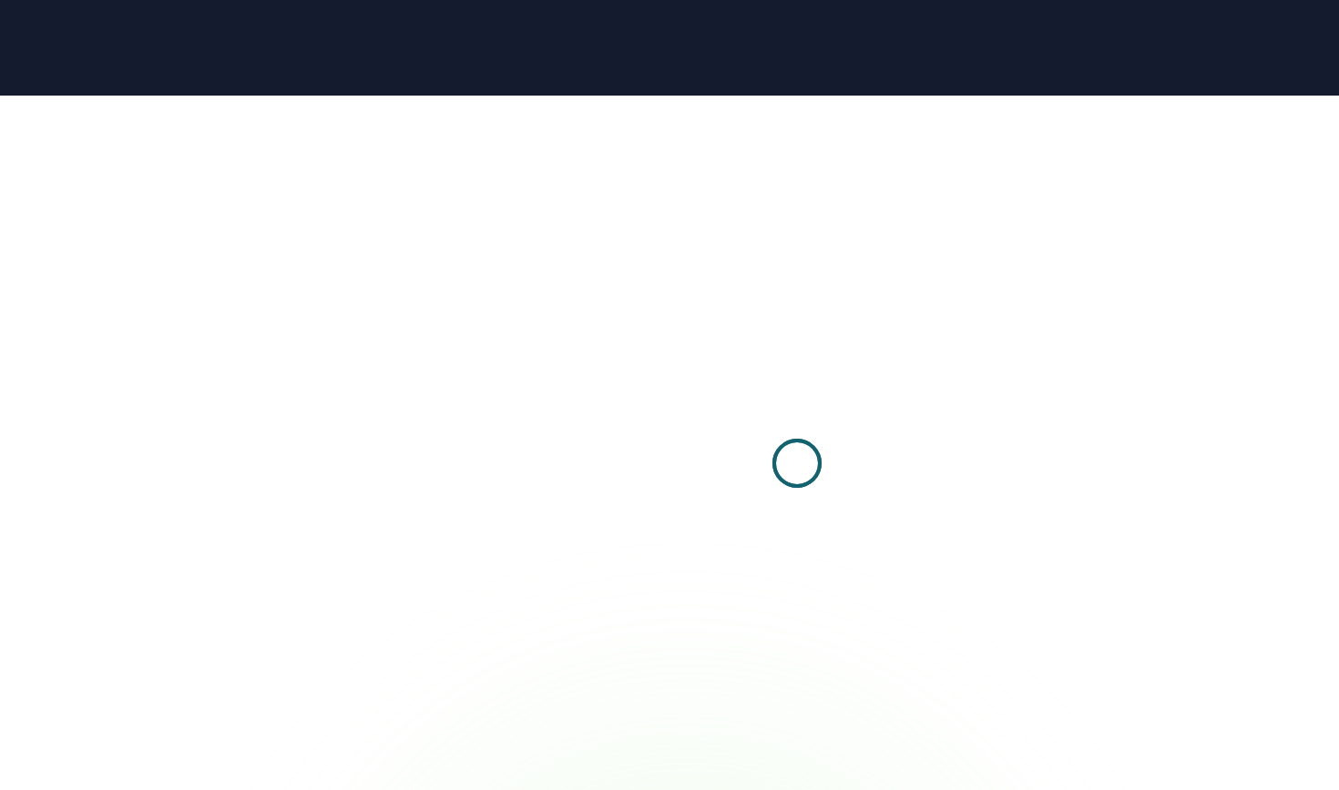
scroll to position [1, 1]
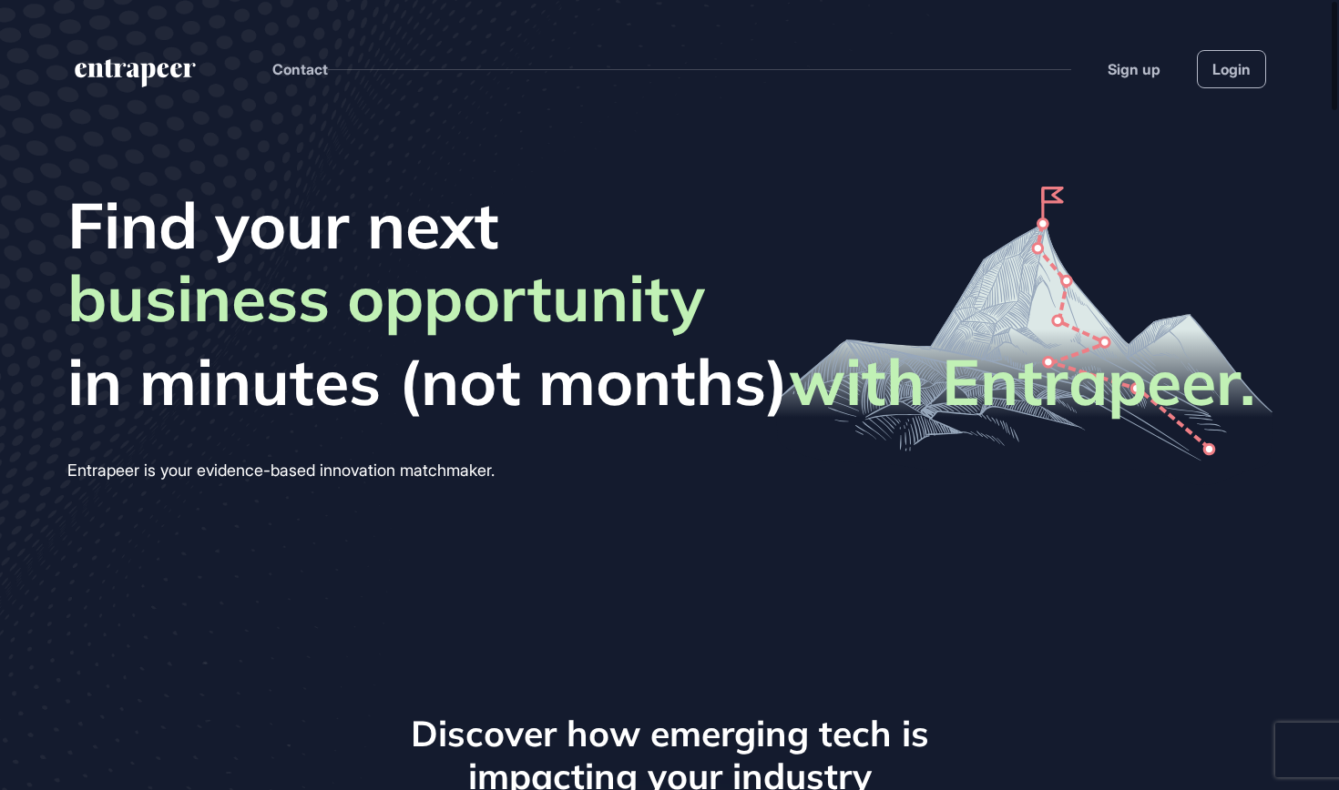
scroll to position [1, 1]
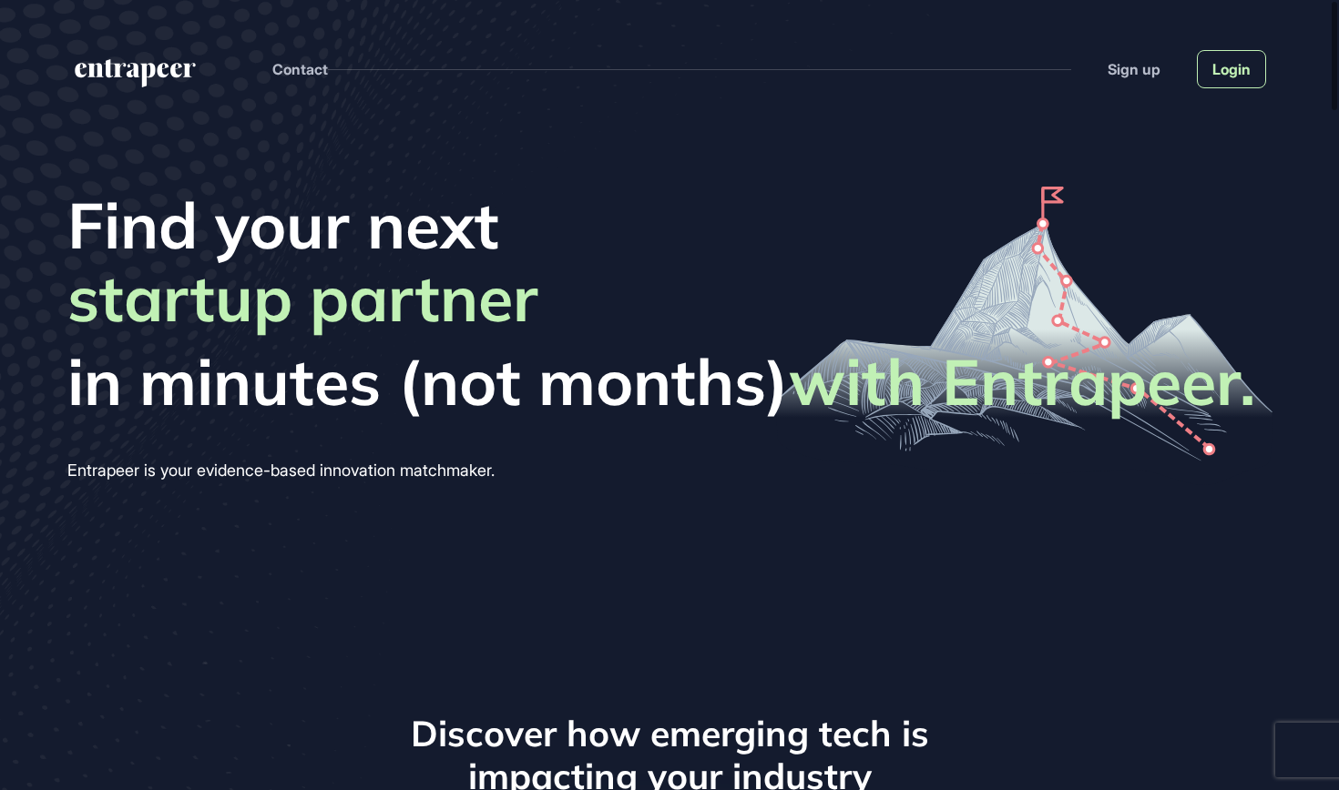
click at [1254, 79] on link "Login" at bounding box center [1231, 69] width 69 height 38
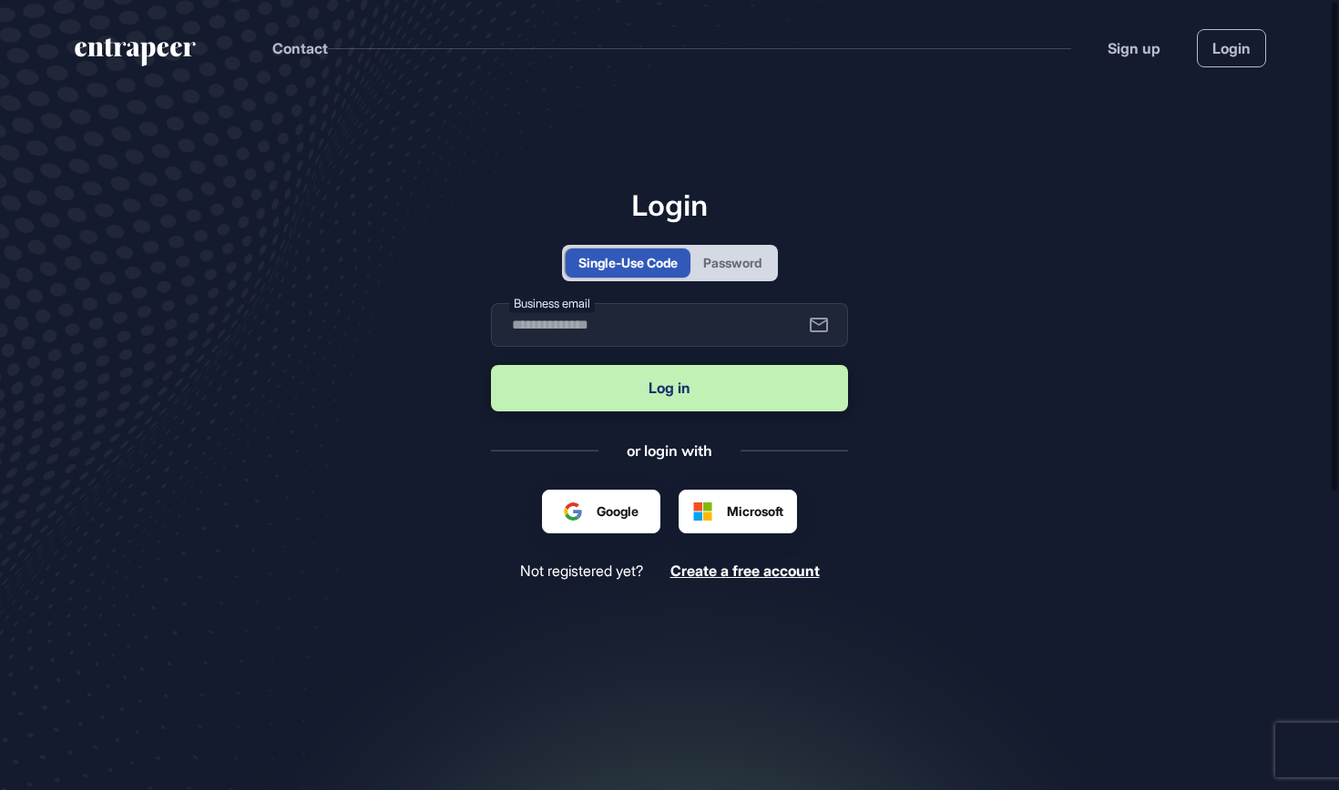
click at [765, 249] on div "Password" at bounding box center [732, 263] width 84 height 29
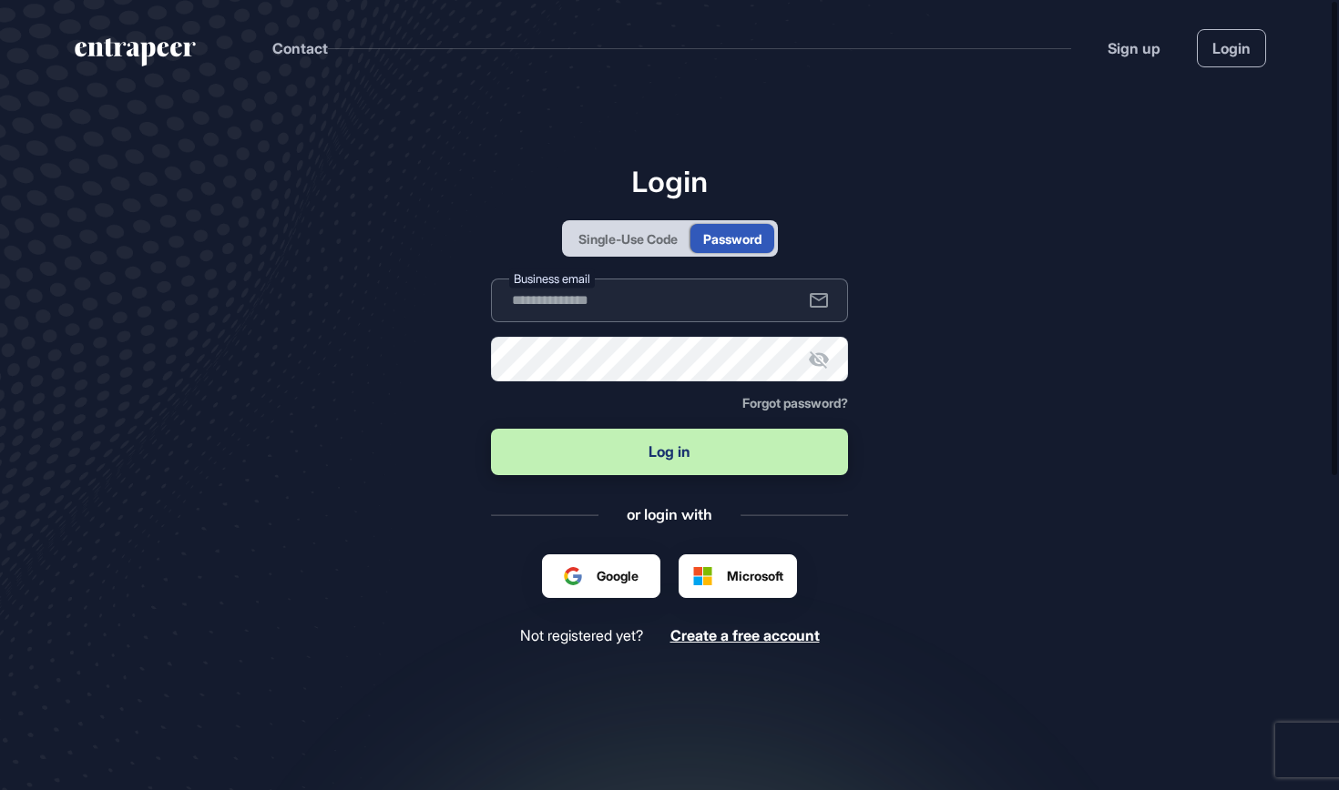
click at [708, 302] on input "text" at bounding box center [669, 301] width 357 height 44
type input "**********"
click at [645, 448] on button "Log in" at bounding box center [669, 452] width 357 height 46
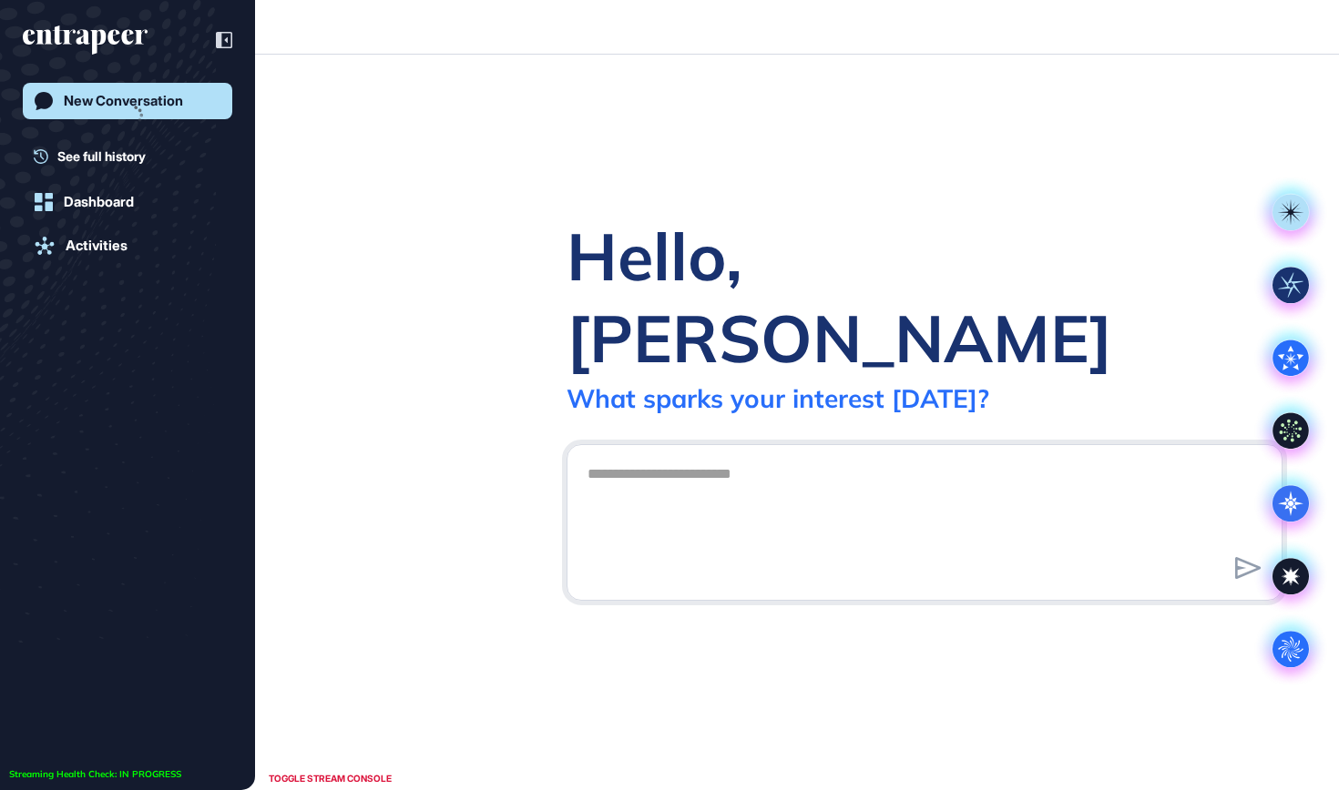
scroll to position [1, 1]
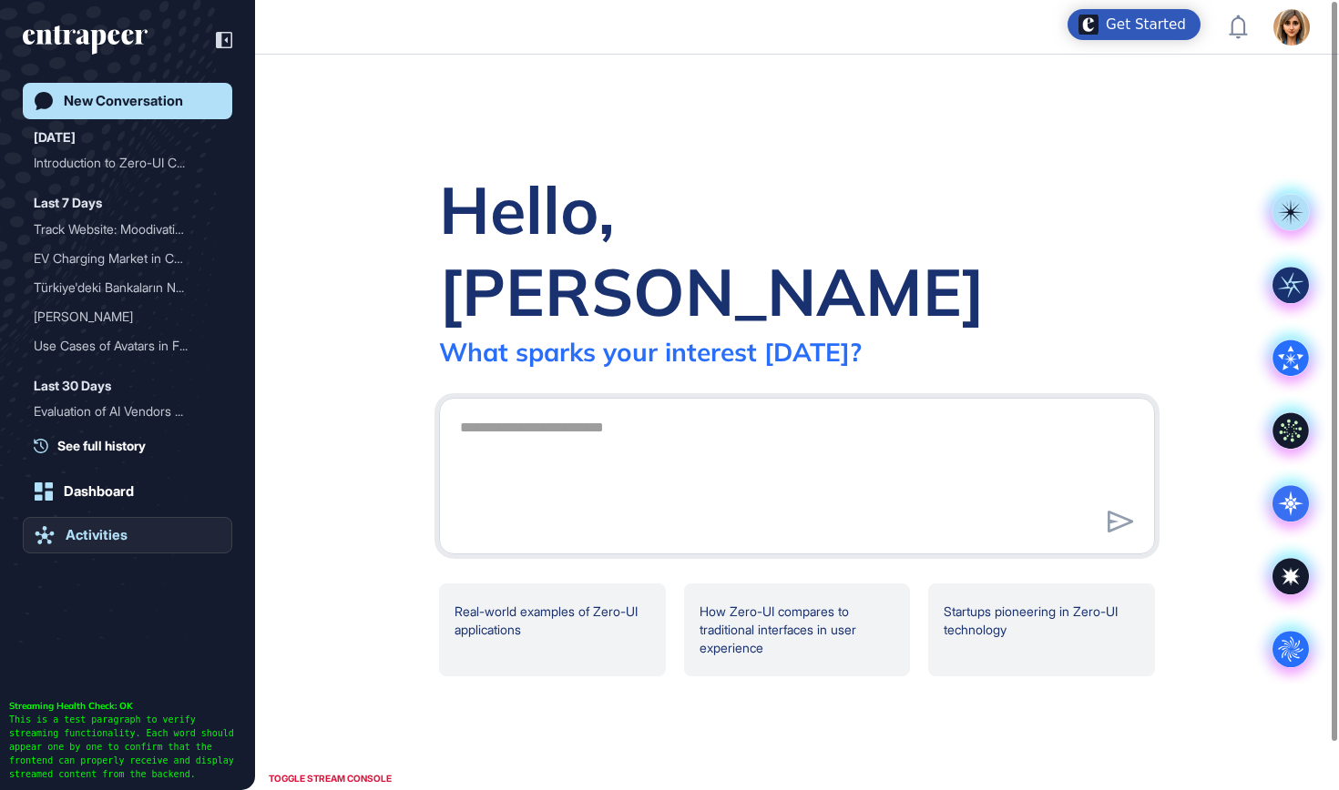
click at [64, 535] on link "Activities" at bounding box center [127, 535] width 209 height 36
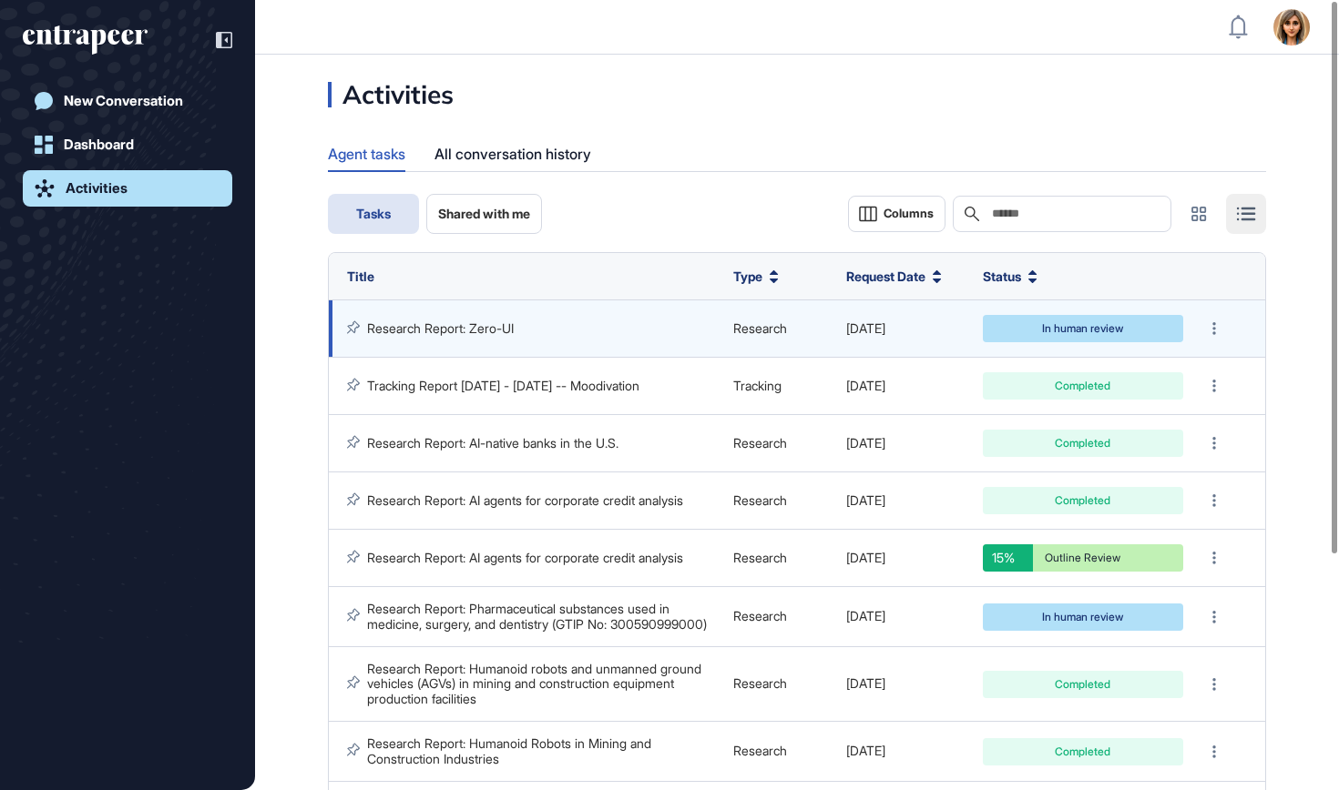
click at [488, 321] on link "Research Report: Zero-UI" at bounding box center [440, 328] width 147 height 15
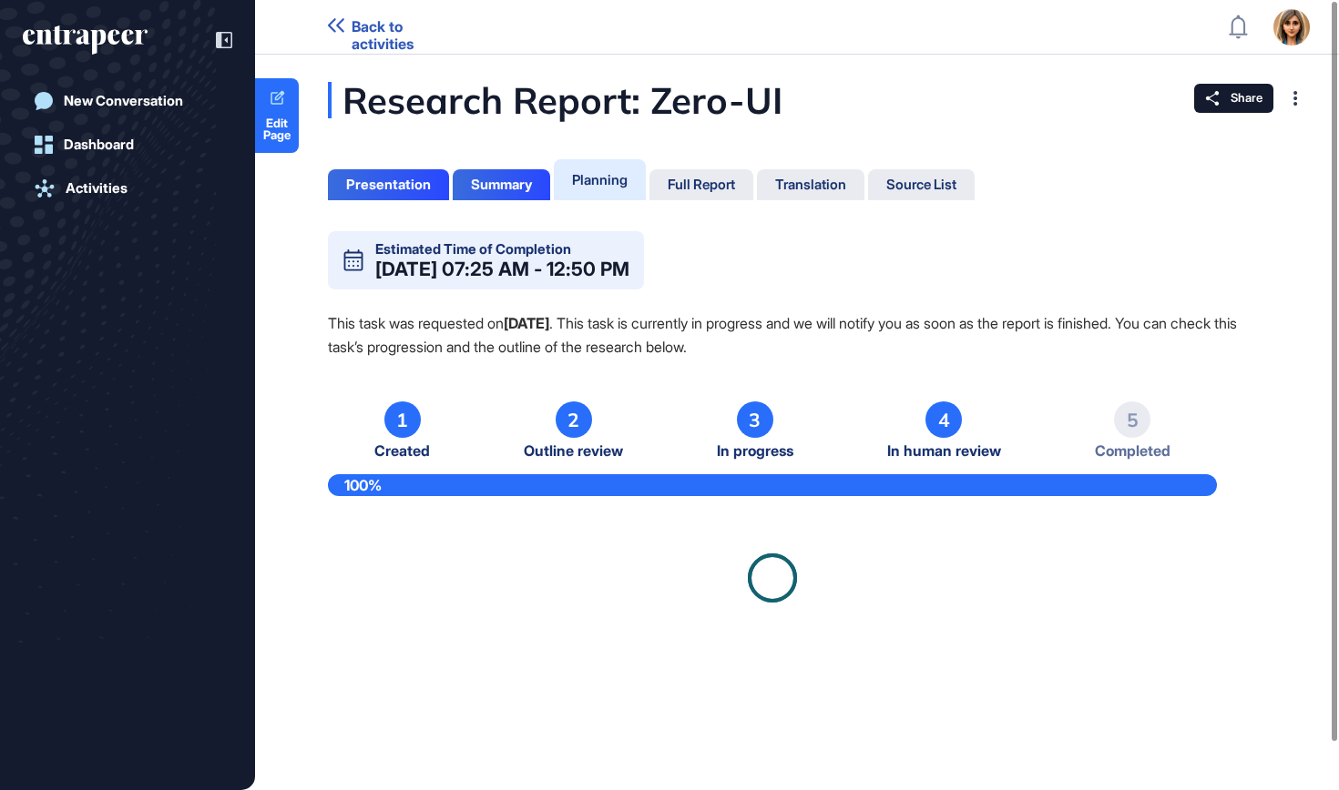
click at [651, 188] on div "Presentation Summary Planning Full Report Translation Source List" at bounding box center [651, 178] width 647 height 46
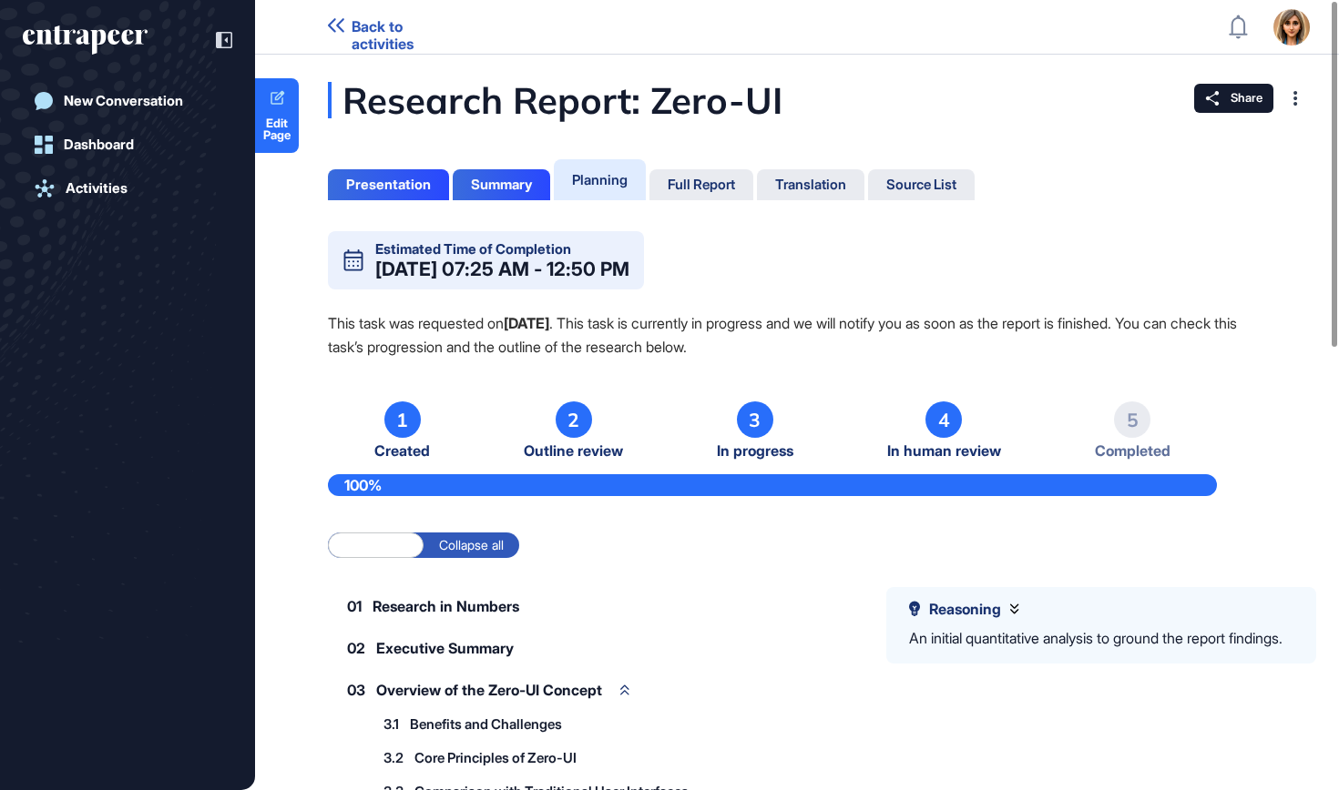
click at [726, 168] on div "Presentation Summary Planning Full Report Translation Source List" at bounding box center [651, 178] width 647 height 46
click at [721, 186] on div "Full Report" at bounding box center [700, 185] width 67 height 16
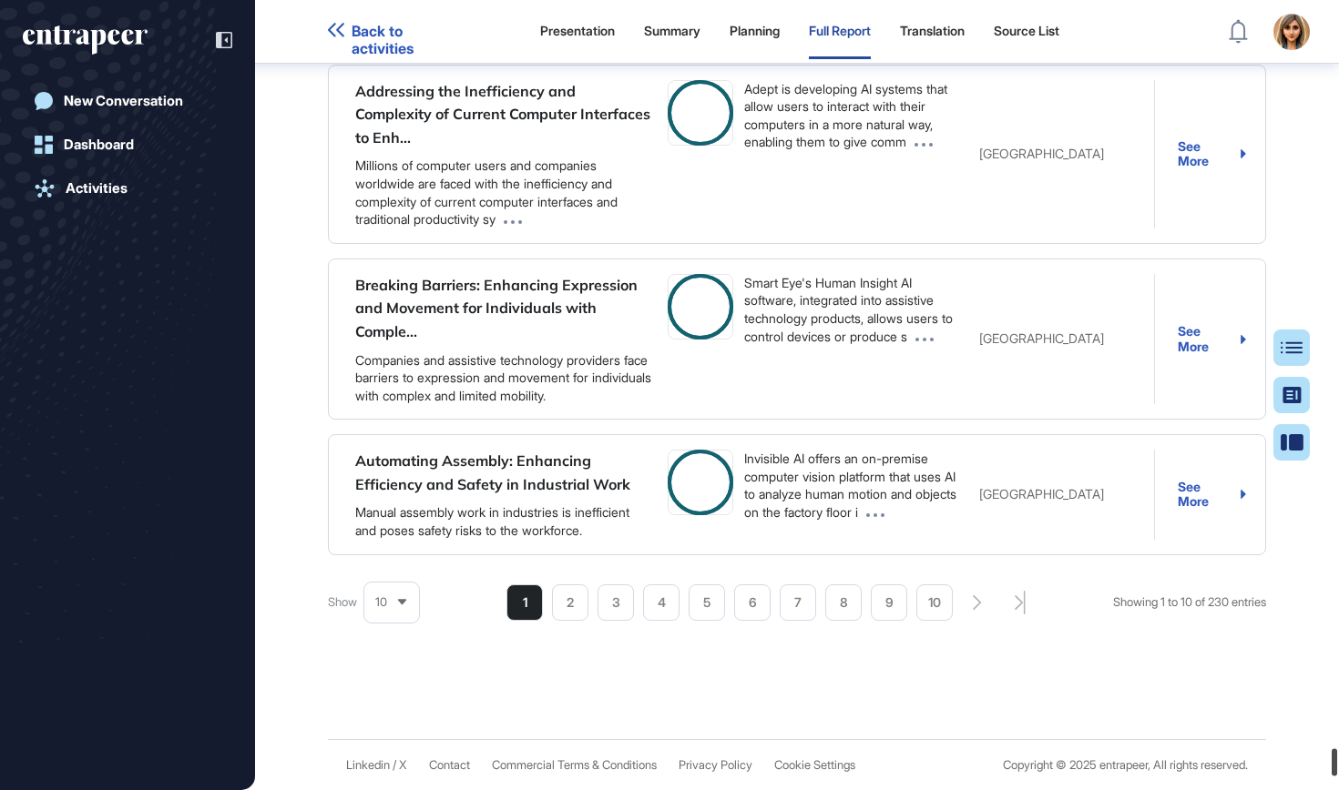
scroll to position [137619, 0]
drag, startPoint x: 1334, startPoint y: 54, endPoint x: 1334, endPoint y: 769, distance: 714.8
click at [1334, 769] on div at bounding box center [1333, 774] width 5 height 27
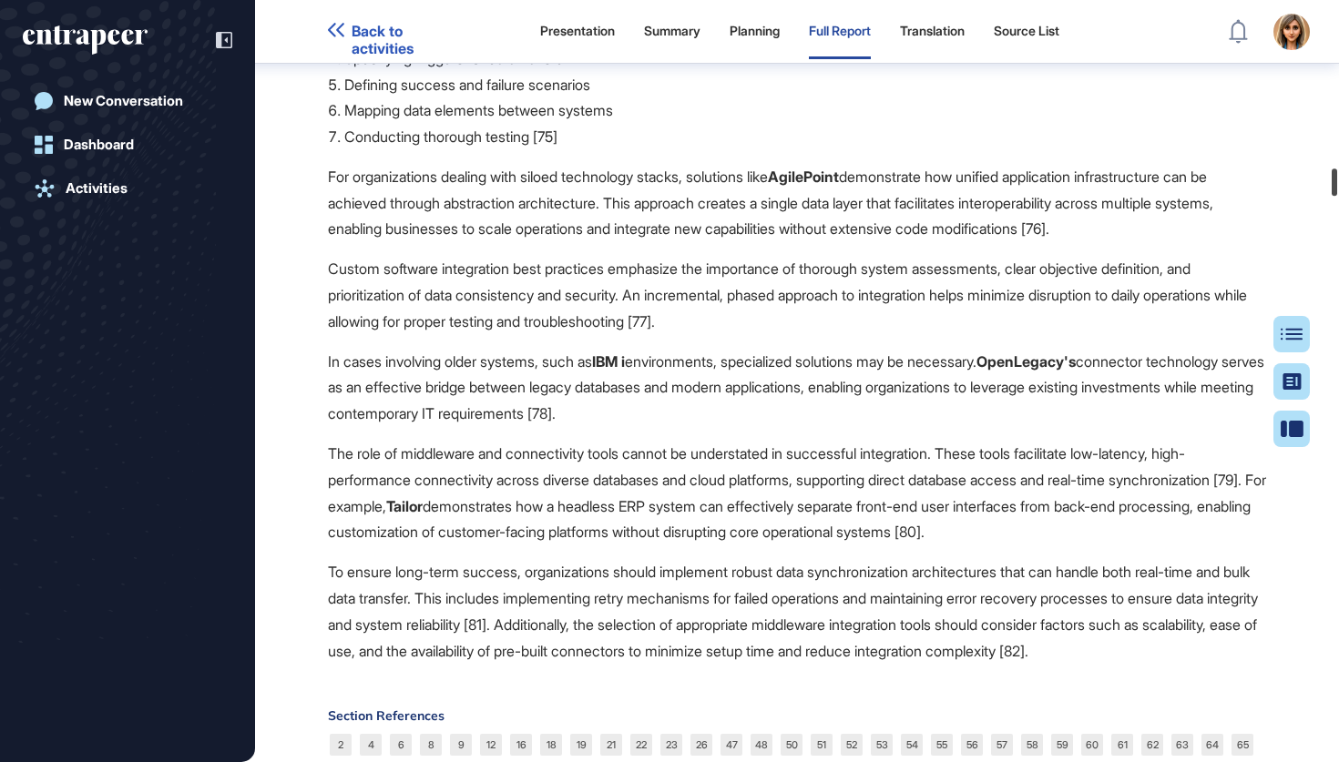
scroll to position [0, 0]
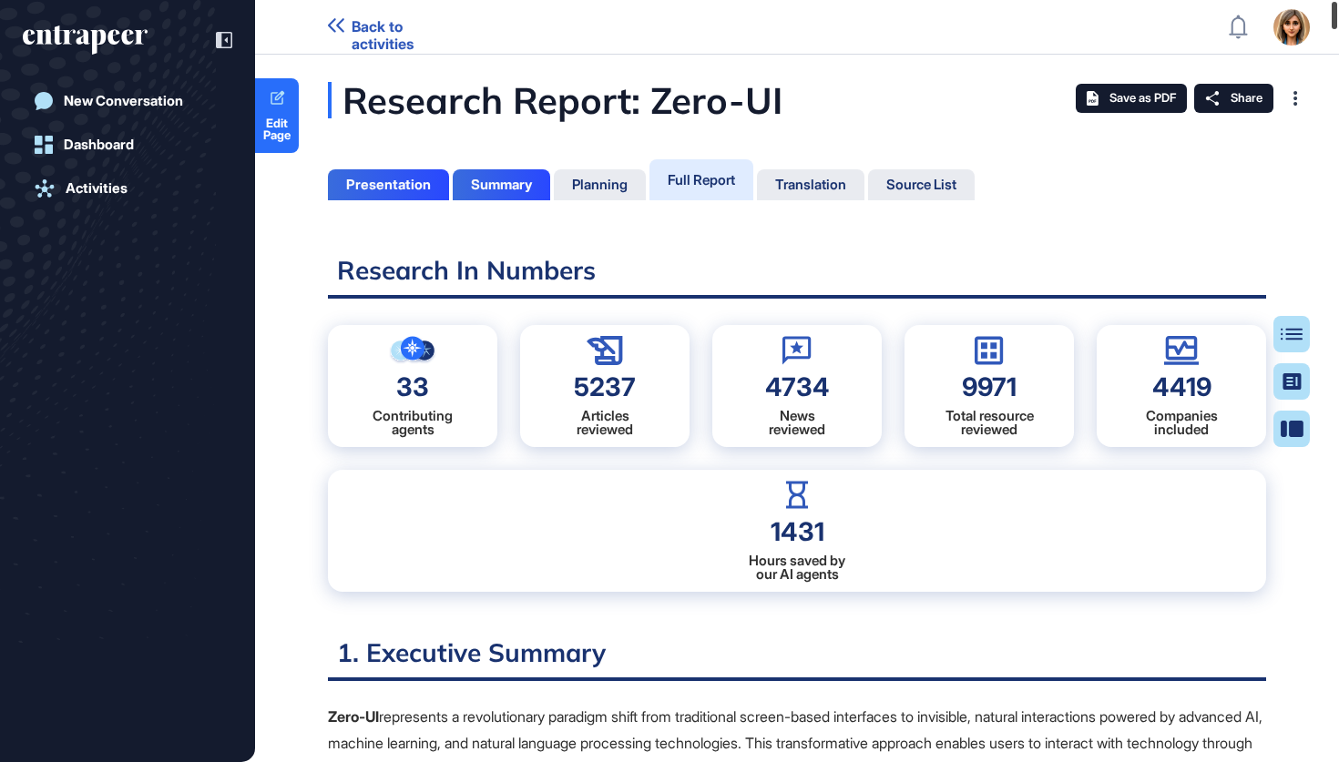
drag, startPoint x: 1331, startPoint y: 226, endPoint x: 1314, endPoint y: -108, distance: 334.6
click at [1314, 0] on html "Back to activities Admin Dashboard Dashboard Profile My Content Request More Da…" at bounding box center [669, 381] width 1339 height 762
click at [275, 137] on span "Edit Page" at bounding box center [277, 129] width 44 height 24
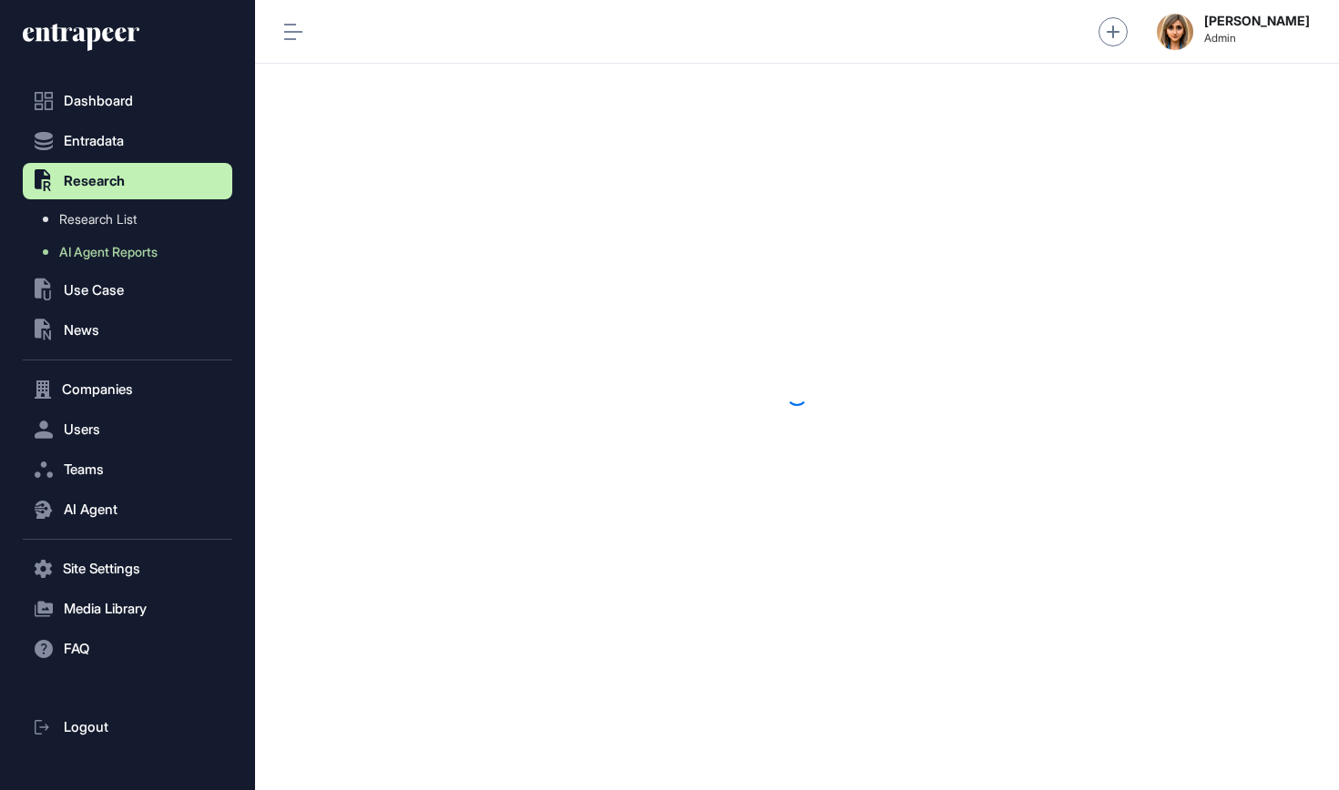
scroll to position [1, 1]
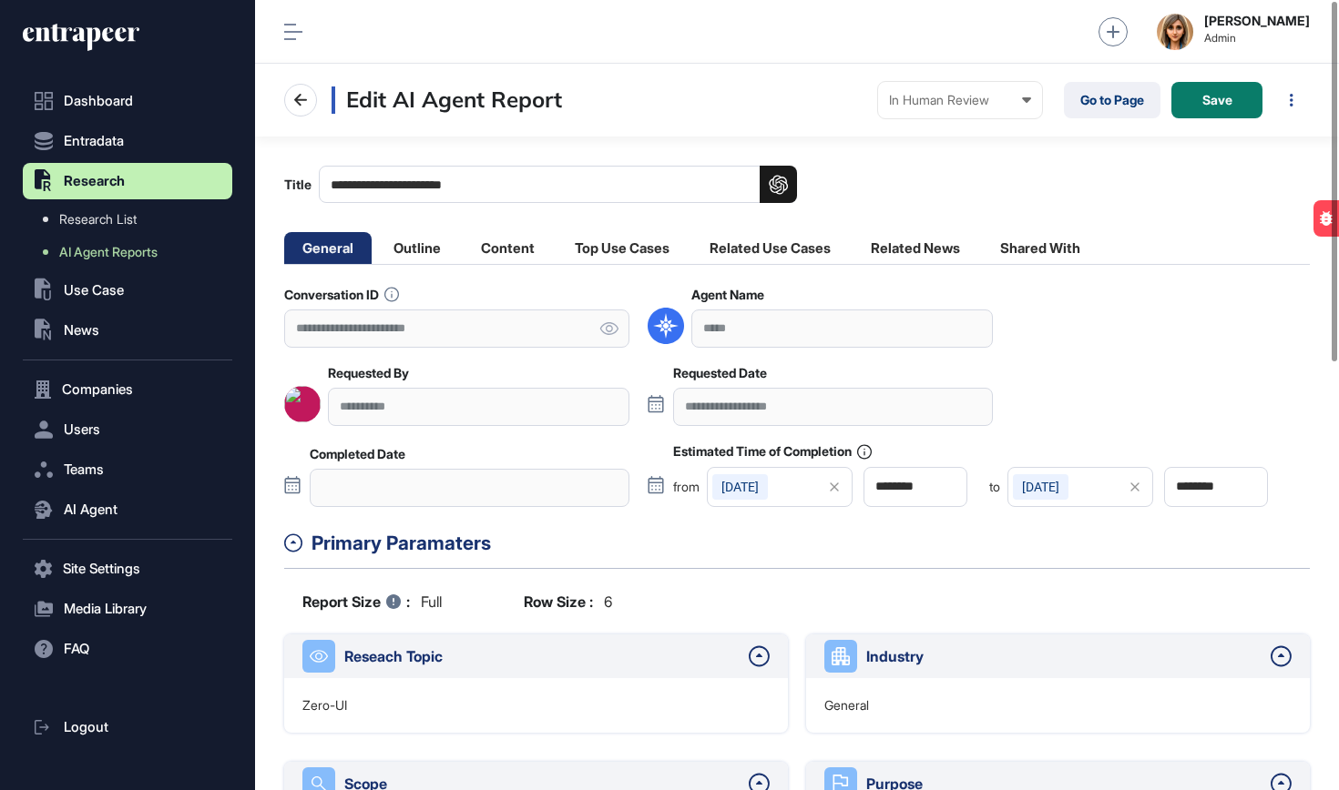
click at [556, 242] on li "Content" at bounding box center [621, 248] width 131 height 32
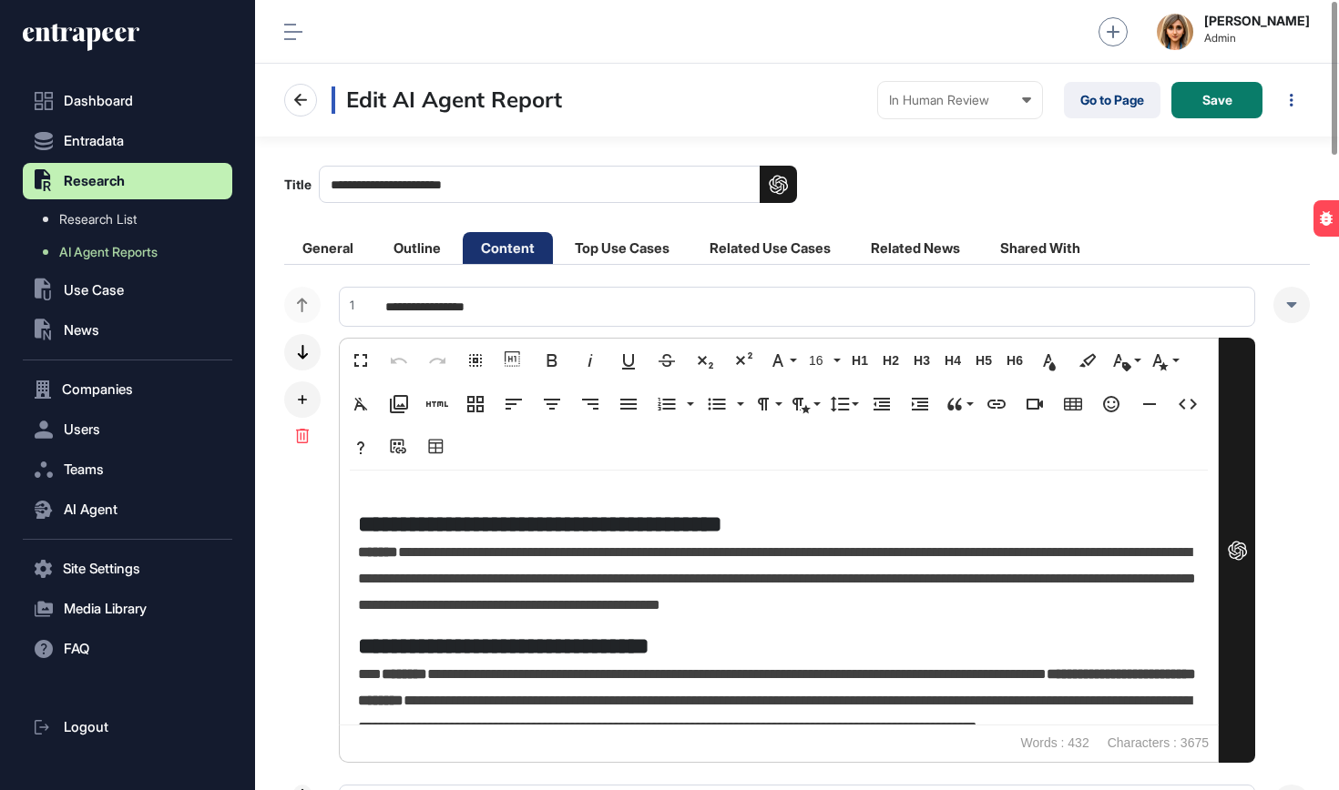
scroll to position [0, 0]
click at [298, 402] on icon at bounding box center [302, 399] width 9 height 9
click at [382, 413] on span "Add Subsection" at bounding box center [409, 415] width 85 height 14
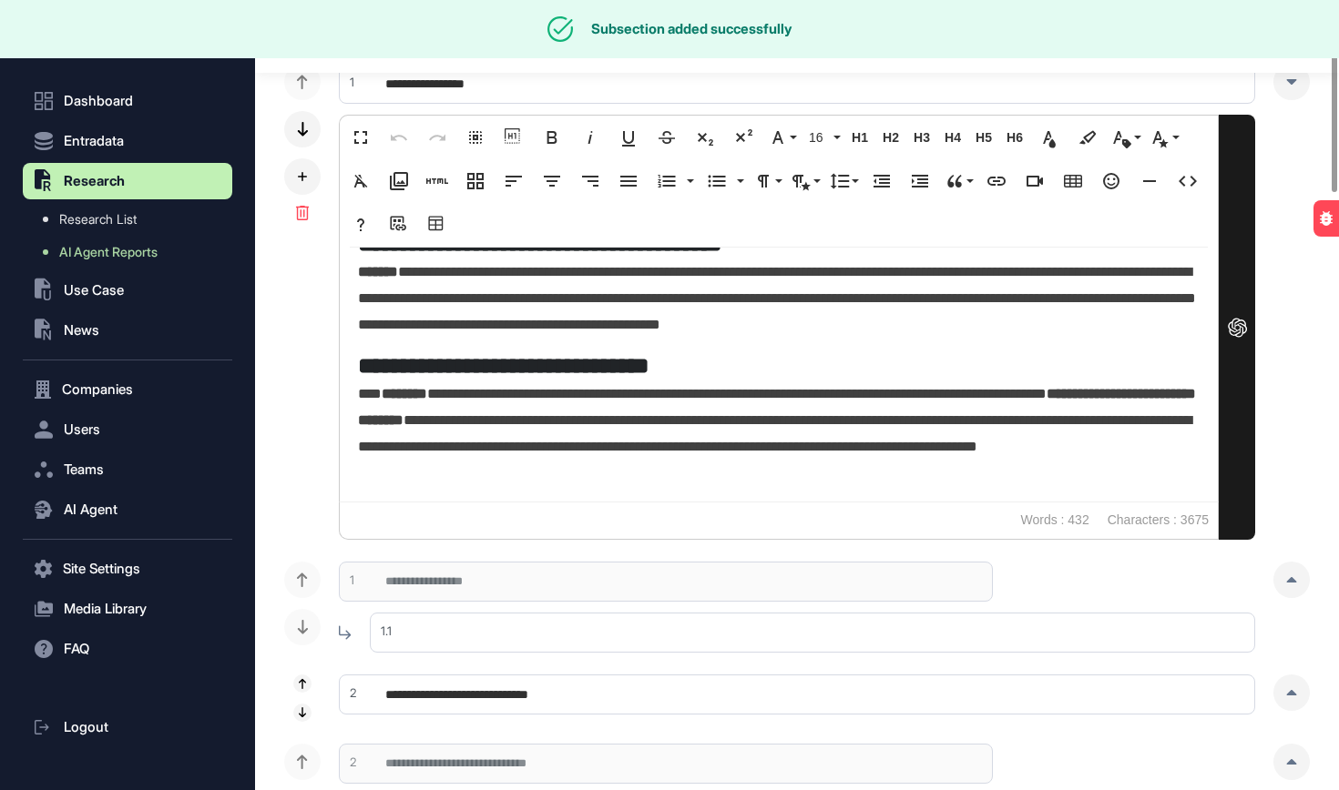
scroll to position [816, 0]
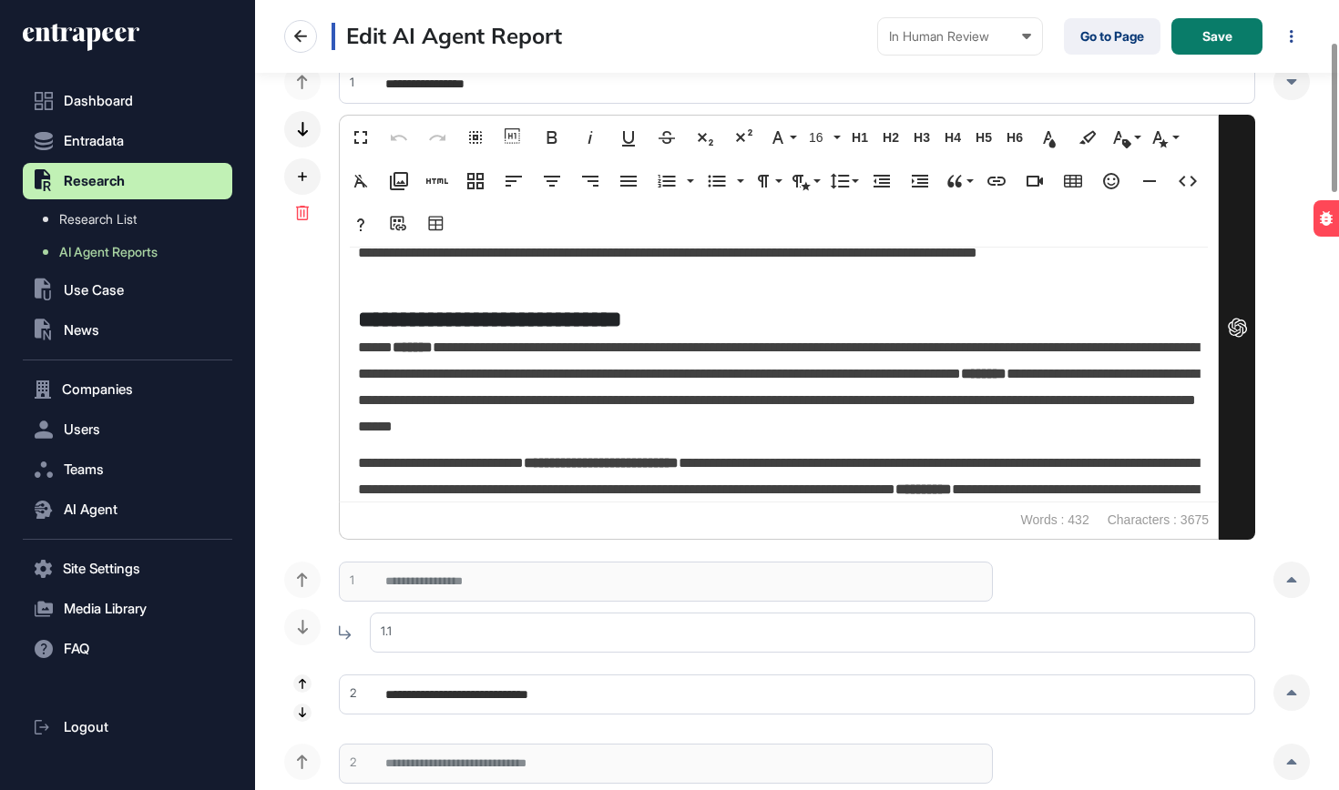
click at [482, 627] on input "text" at bounding box center [812, 633] width 885 height 40
type input "**********"
click at [1225, 44] on button "Save" at bounding box center [1216, 36] width 91 height 36
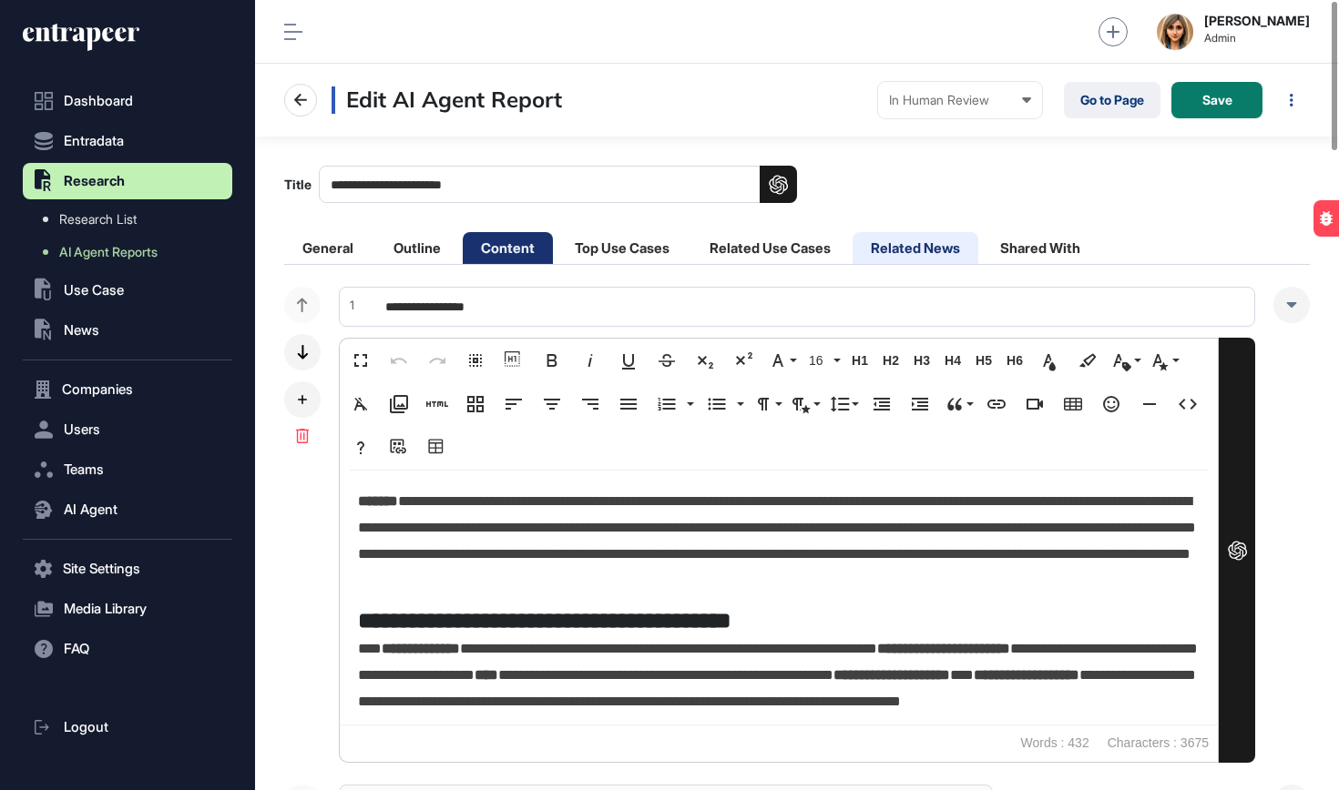
scroll to position [0, 0]
click at [852, 250] on li "Related Use Cases" at bounding box center [915, 248] width 126 height 32
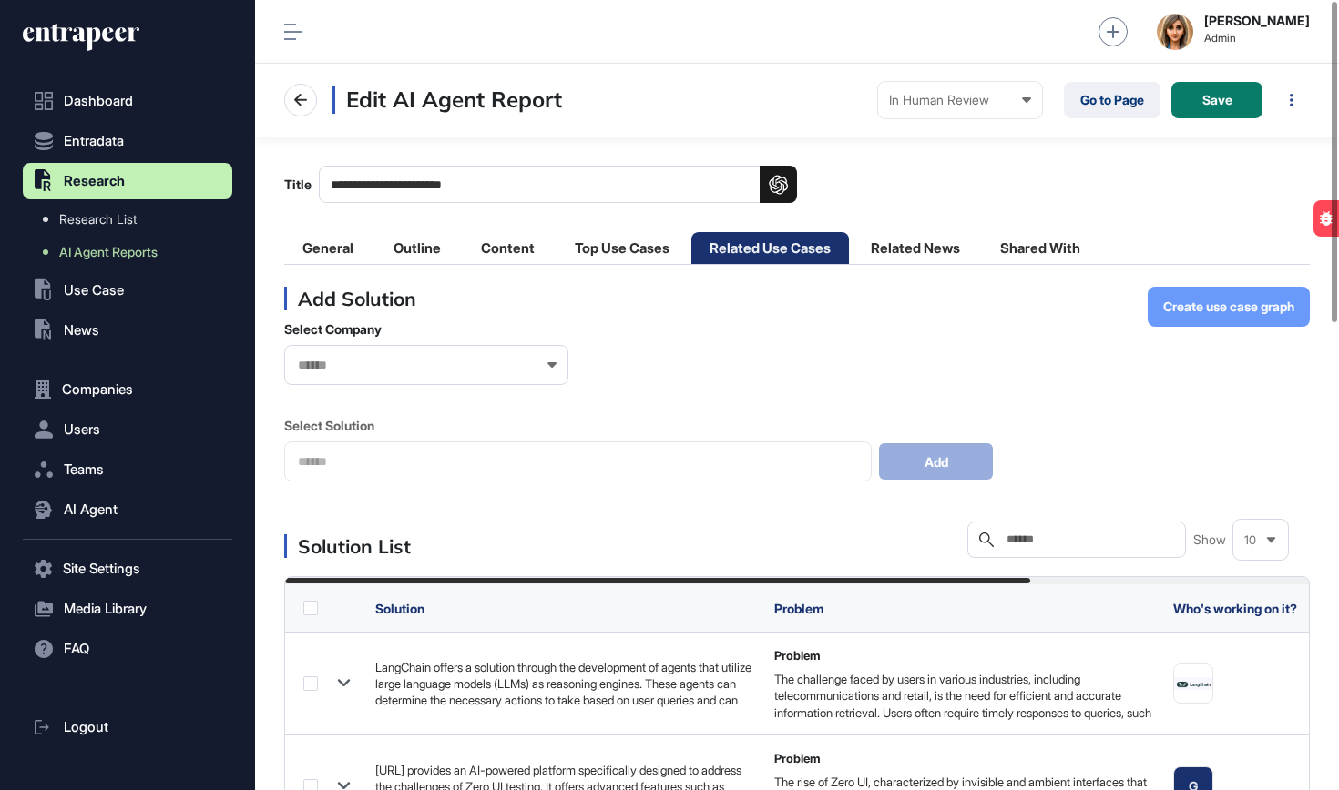
click at [1189, 322] on button "Create use case graph" at bounding box center [1228, 307] width 162 height 40
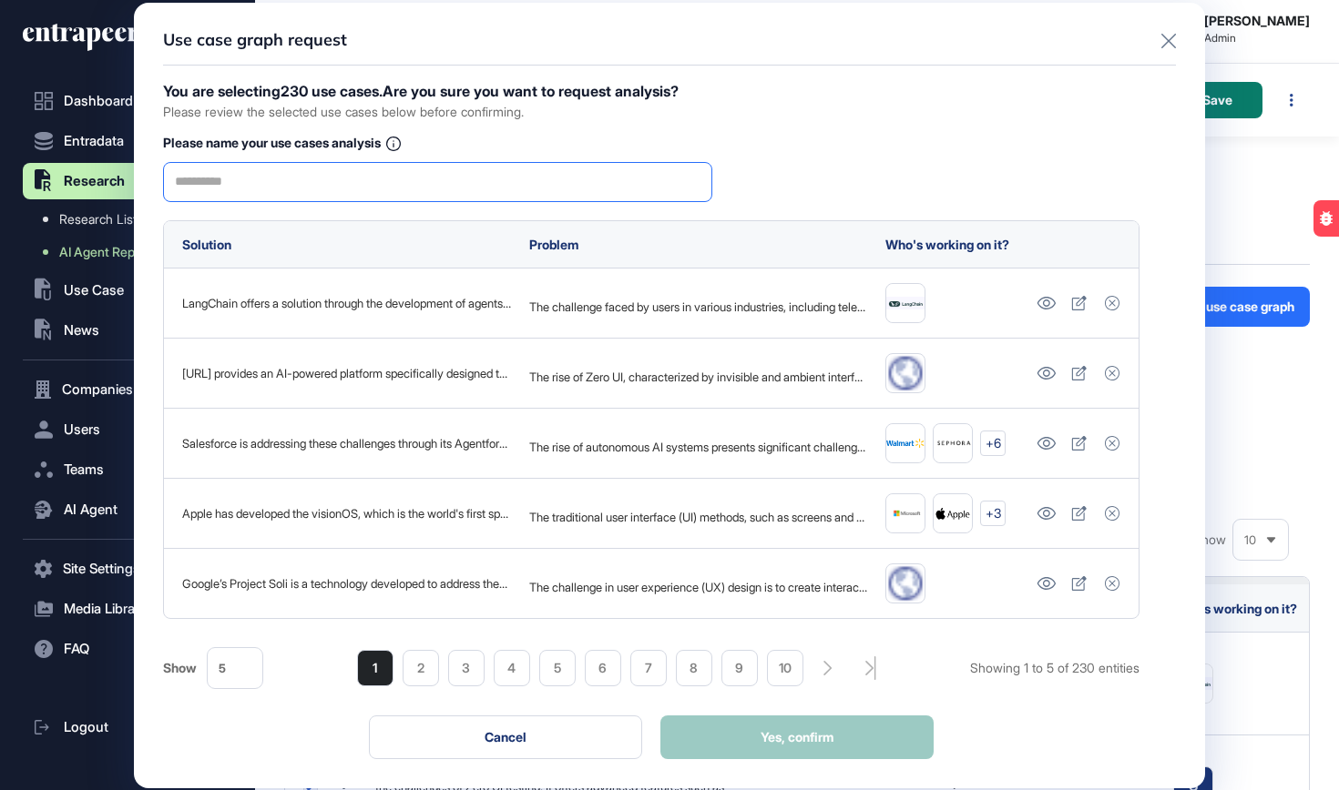
click at [421, 177] on input "text" at bounding box center [437, 182] width 525 height 38
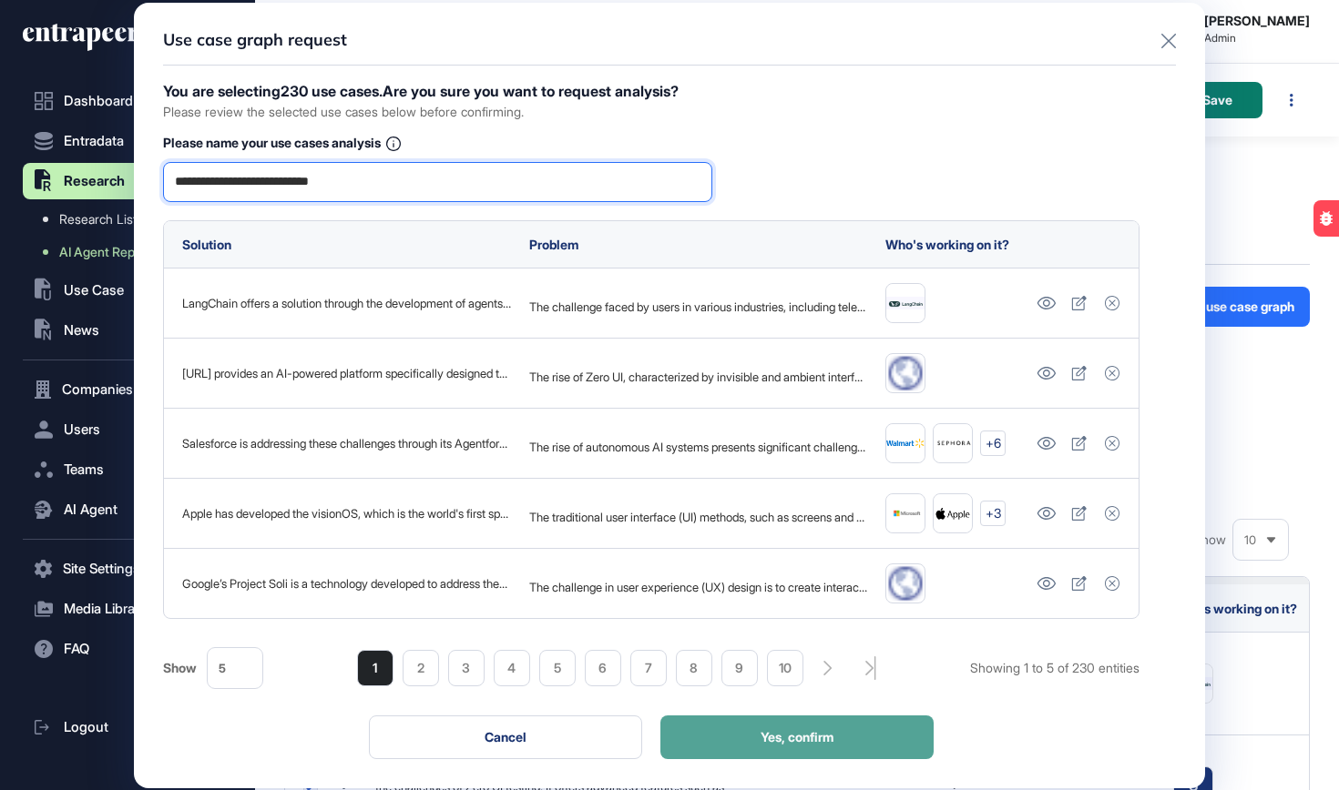
type input "**********"
click at [760, 737] on span "Yes, confirm" at bounding box center [796, 737] width 73 height 13
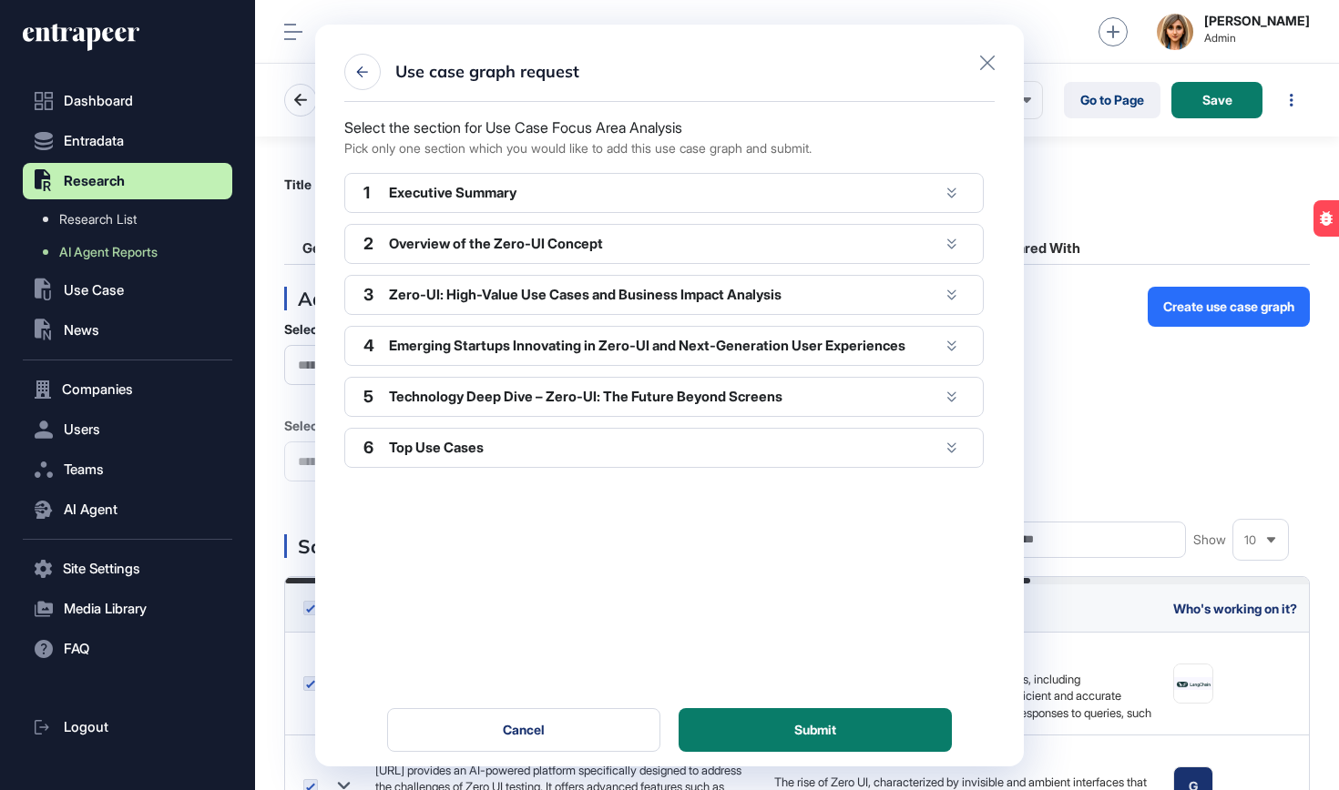
click at [633, 212] on div "1 Executive Summary" at bounding box center [663, 193] width 639 height 40
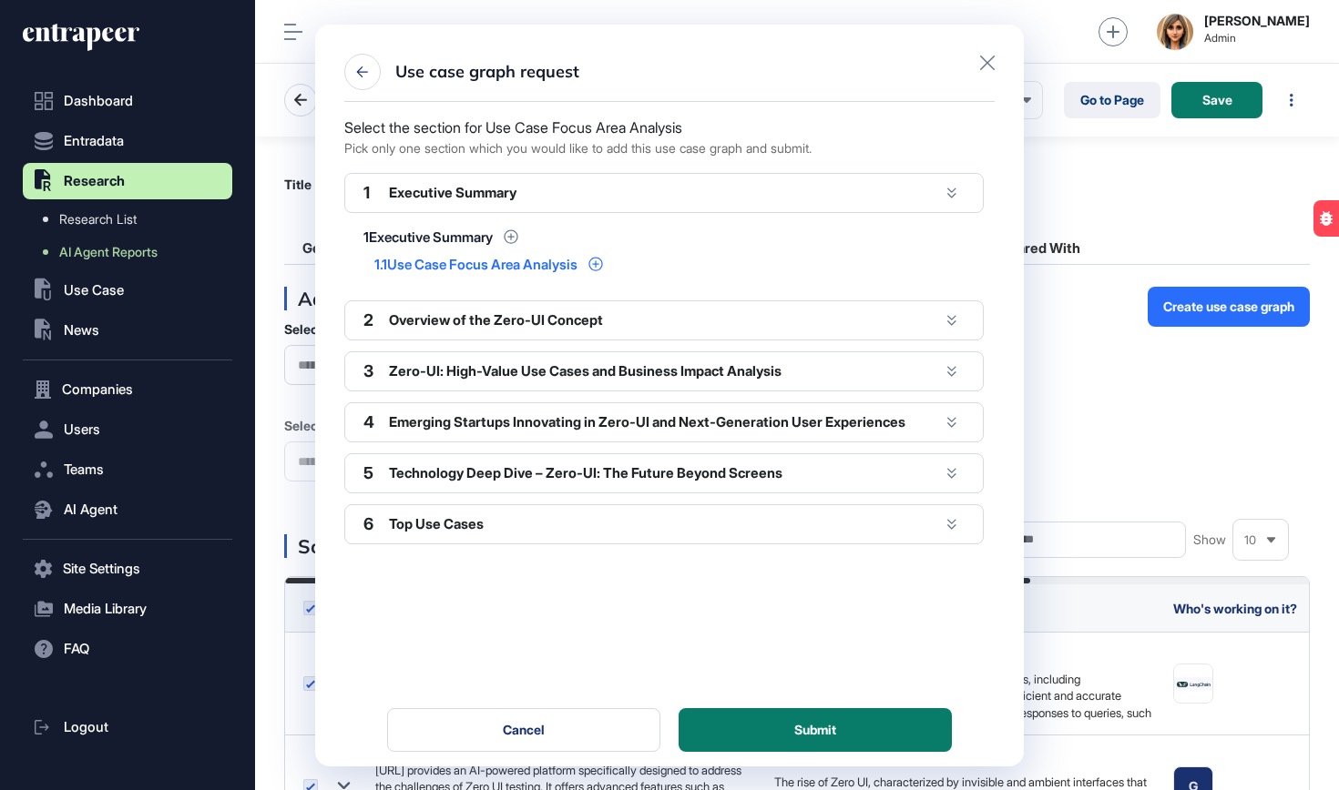
click at [550, 274] on div "1.1 Use Case Focus Area Analysis" at bounding box center [488, 264] width 229 height 27
click at [551, 267] on div "Use Case Focus Area Analysis" at bounding box center [482, 265] width 190 height 14
click at [603, 262] on icon at bounding box center [595, 264] width 15 height 15
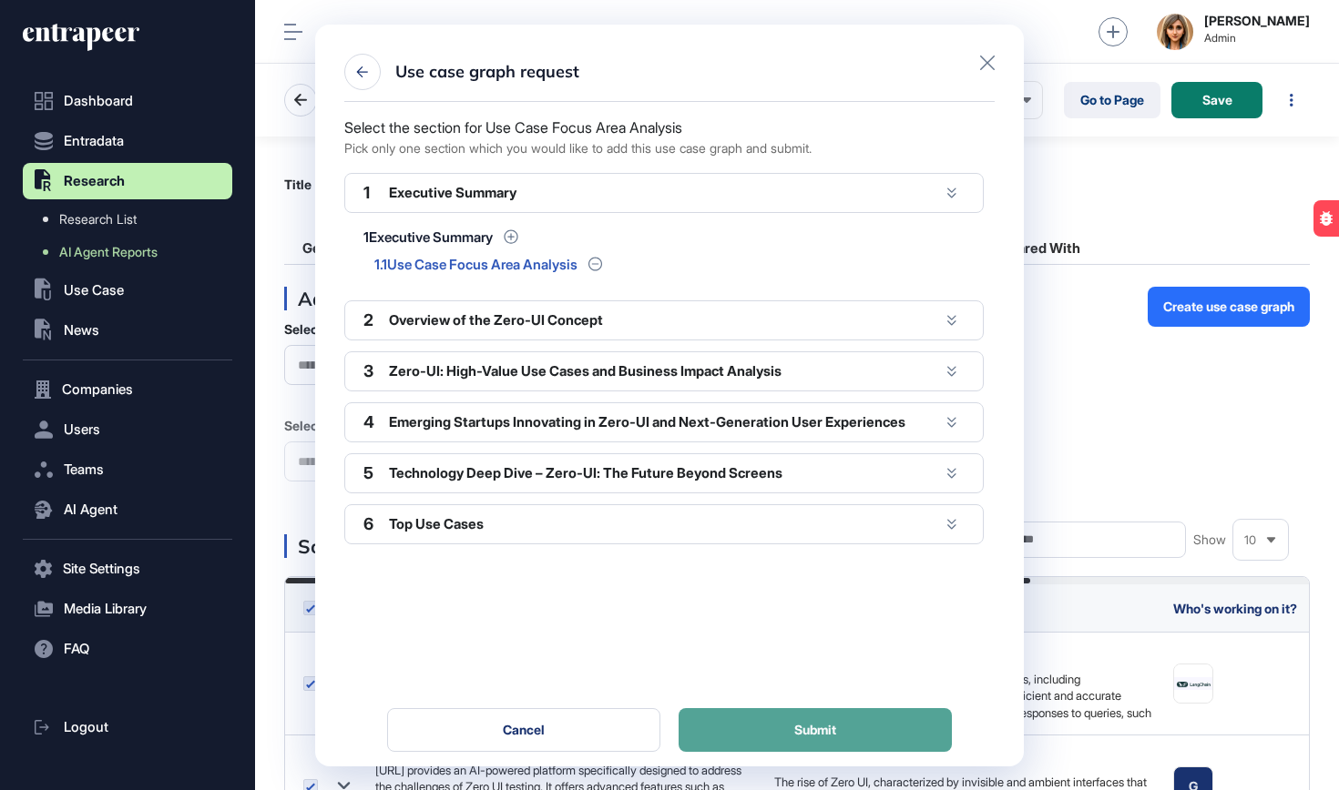
click at [799, 732] on span "Submit" at bounding box center [815, 730] width 42 height 13
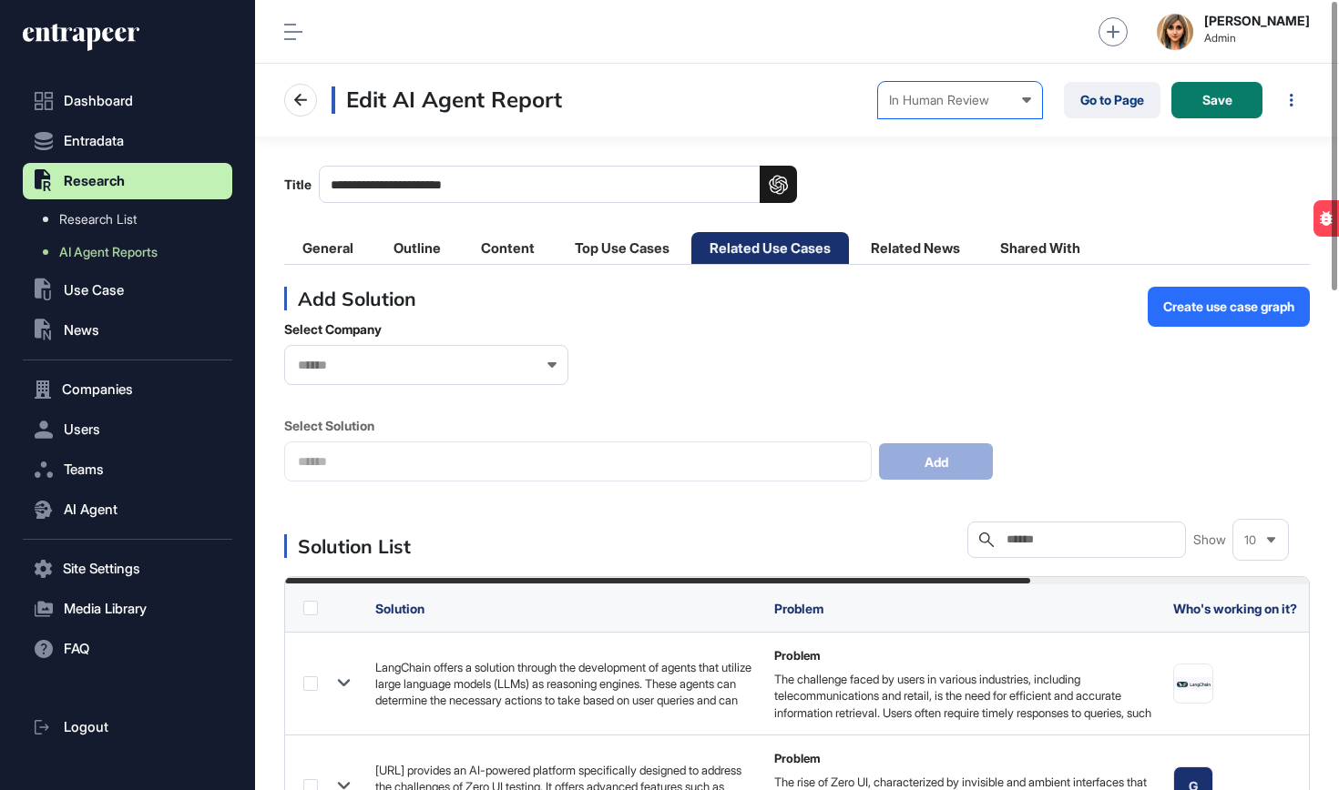
click at [1004, 101] on div "In Human Review" at bounding box center [960, 100] width 142 height 15
click at [0, 0] on div "Completed" at bounding box center [0, 0] width 0 height 0
click at [1241, 91] on button "Save" at bounding box center [1216, 100] width 91 height 36
